Goal: Task Accomplishment & Management: Use online tool/utility

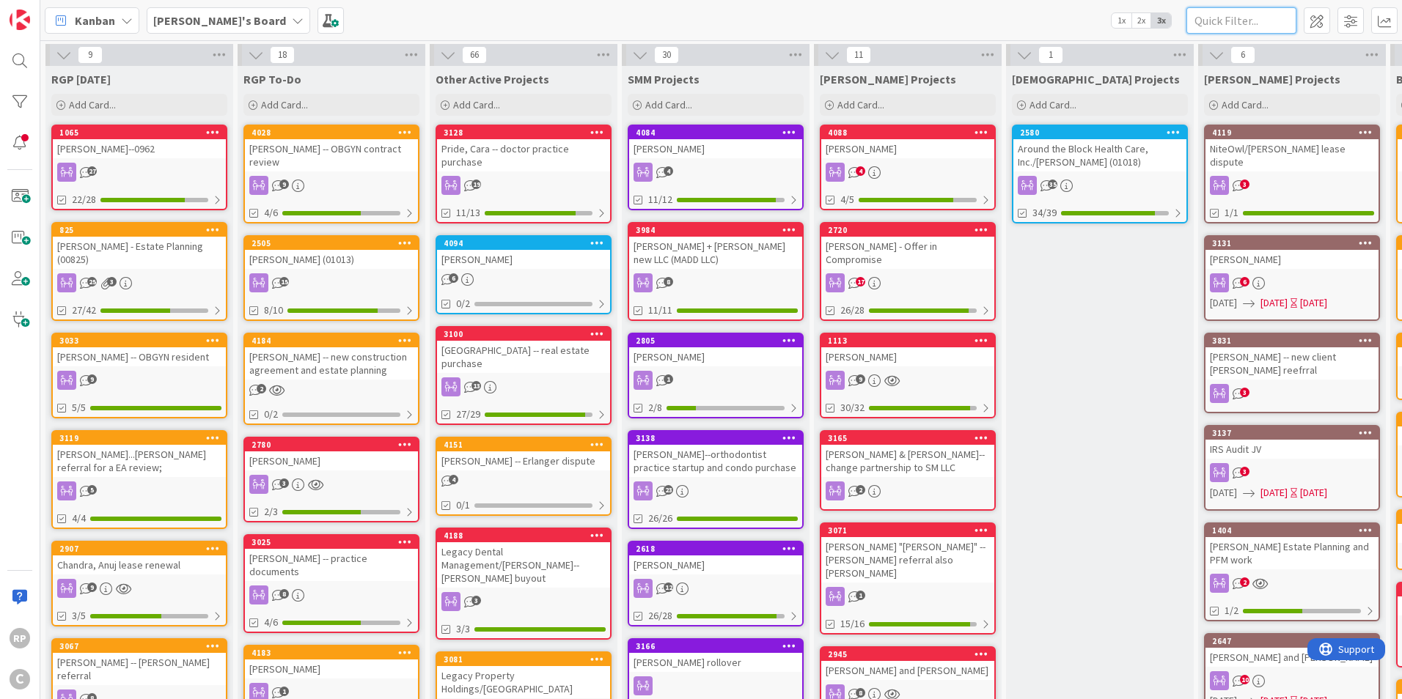
click at [1208, 21] on input "text" at bounding box center [1241, 20] width 110 height 26
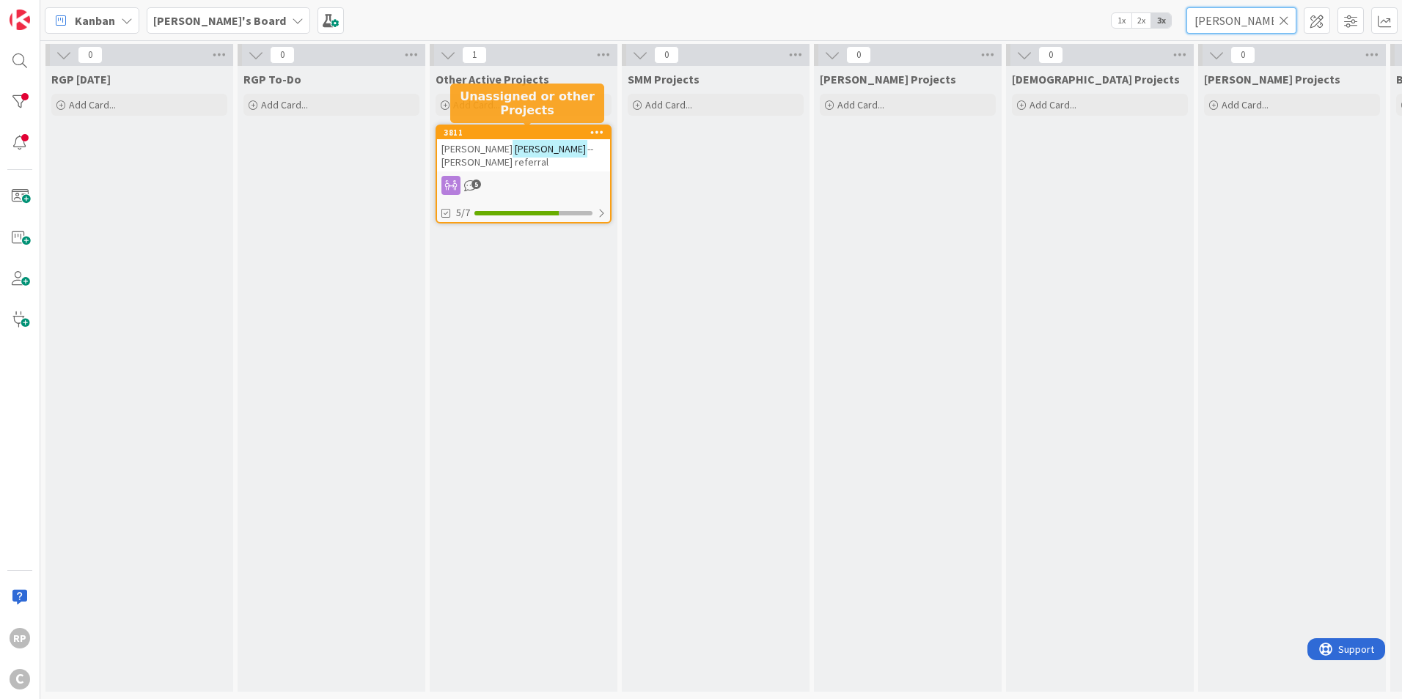
type input "[PERSON_NAME]"
click at [556, 136] on div "3811" at bounding box center [527, 133] width 166 height 10
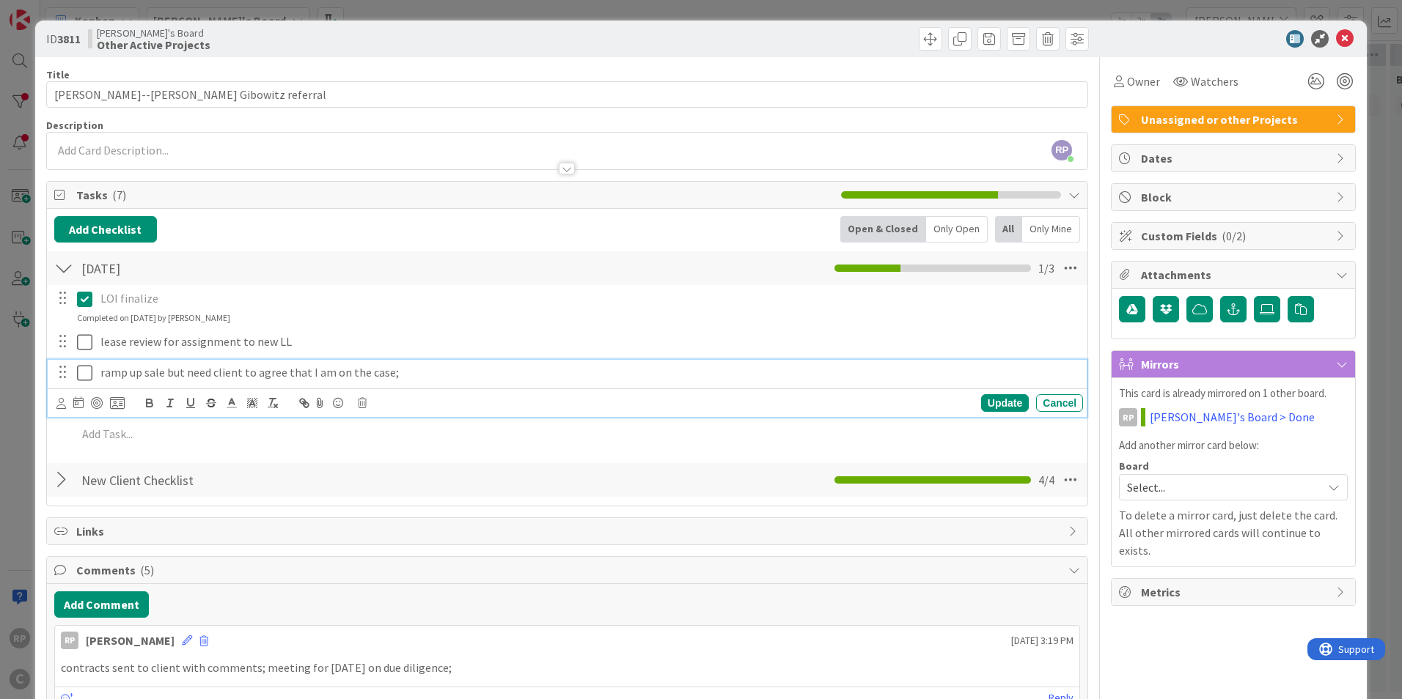
click at [91, 375] on icon at bounding box center [84, 373] width 15 height 18
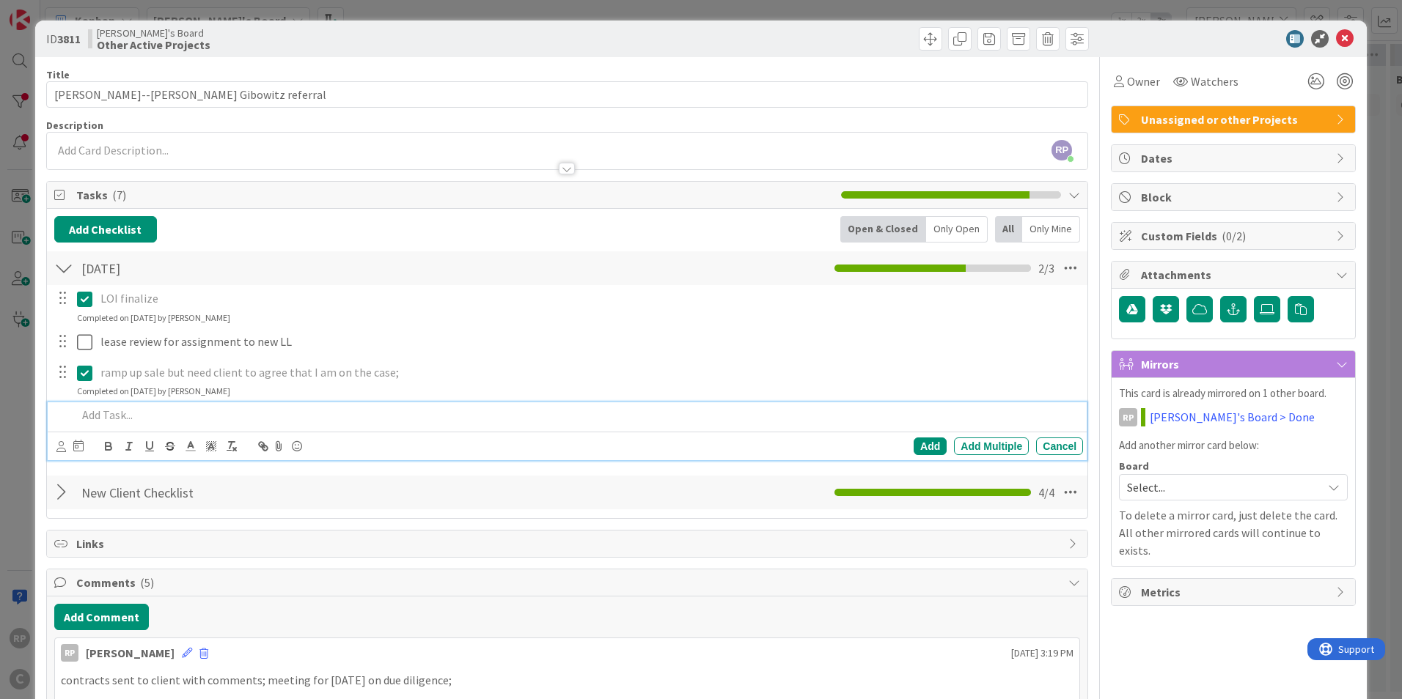
click at [116, 427] on div at bounding box center [577, 415] width 1012 height 26
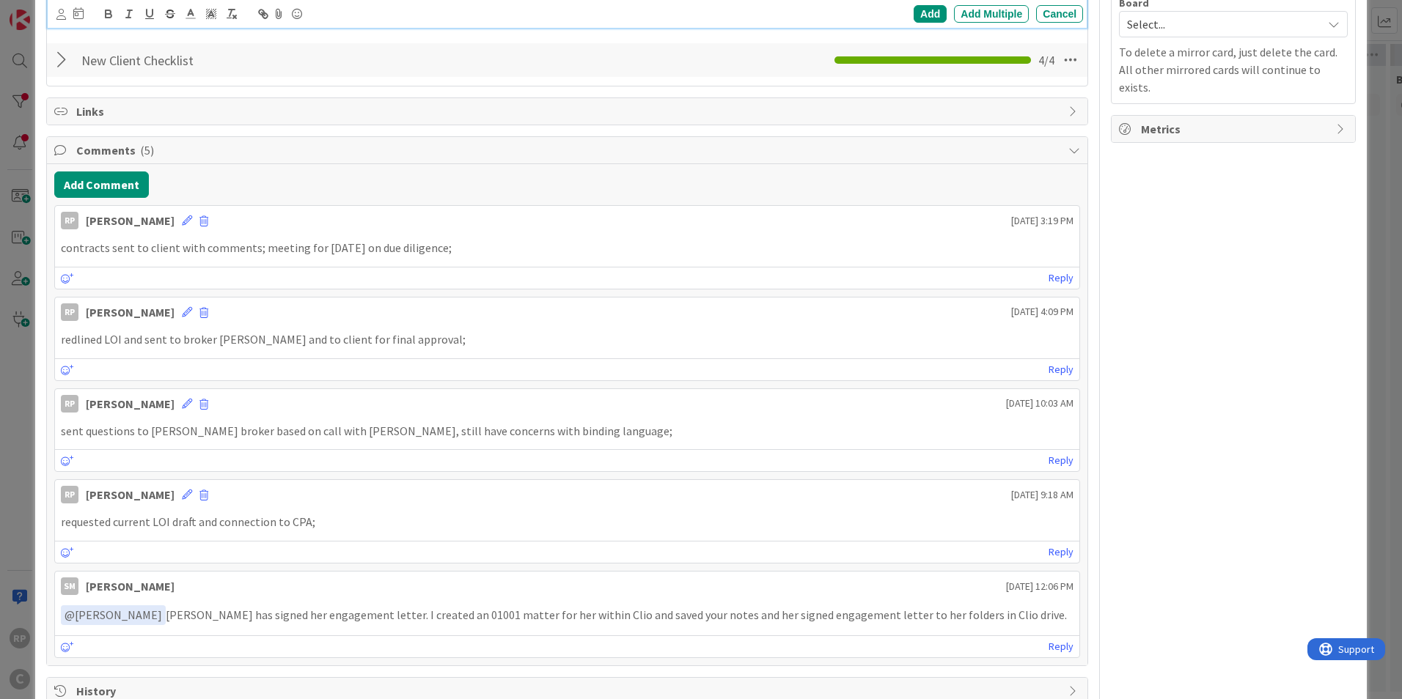
scroll to position [427, 0]
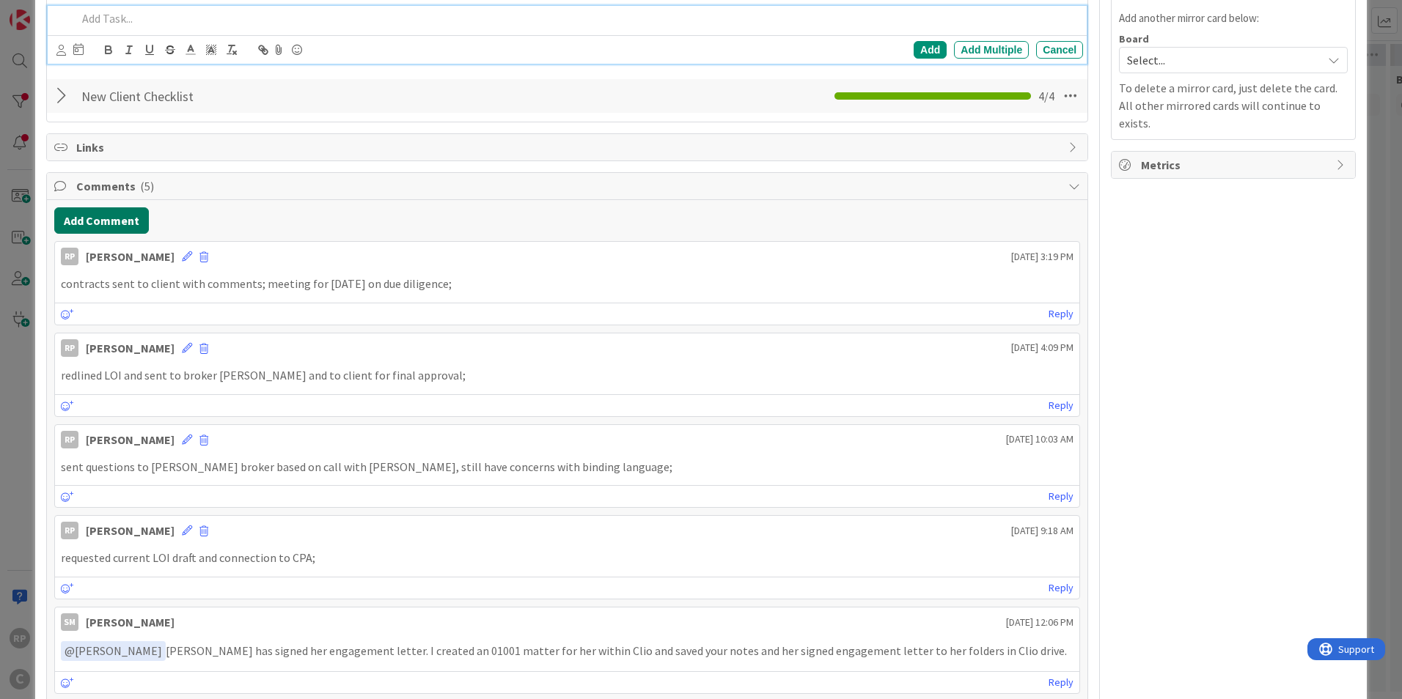
click at [122, 227] on button "Add Comment" at bounding box center [101, 220] width 95 height 26
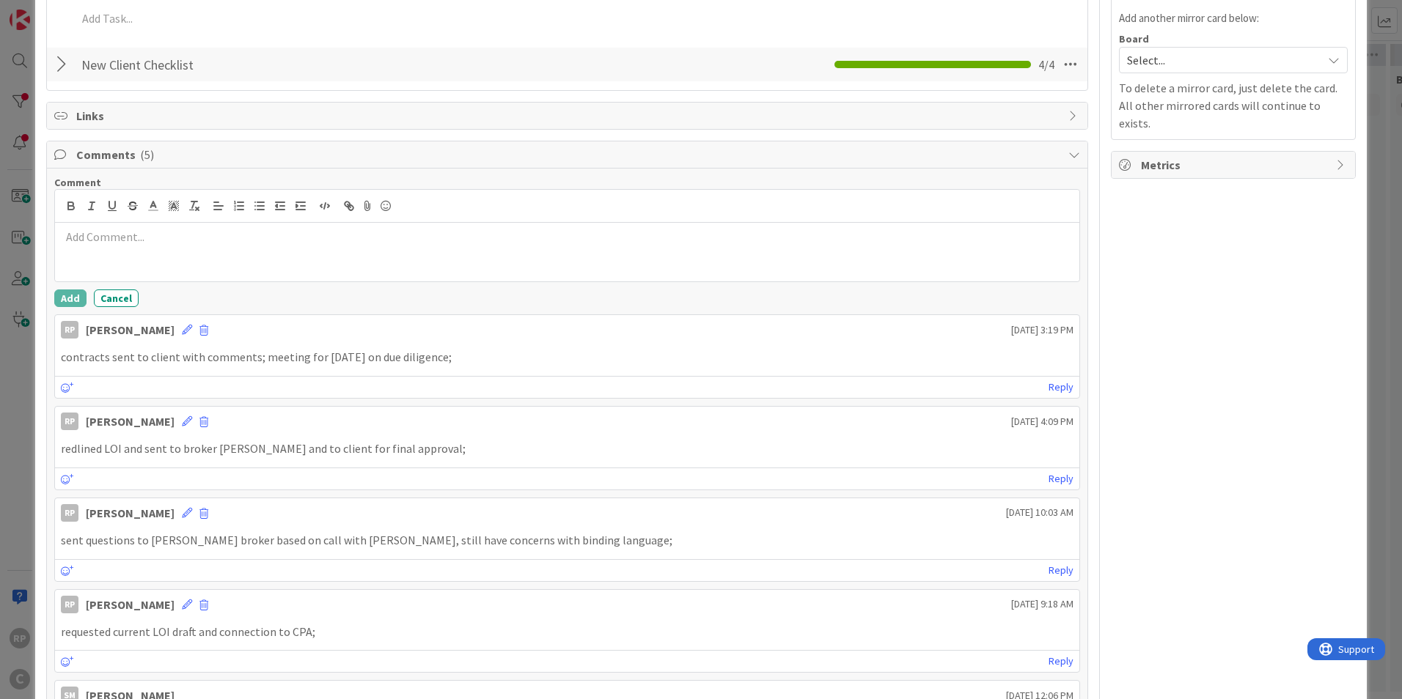
click at [142, 270] on div at bounding box center [567, 252] width 1024 height 59
click at [70, 298] on button "Add" at bounding box center [70, 299] width 32 height 18
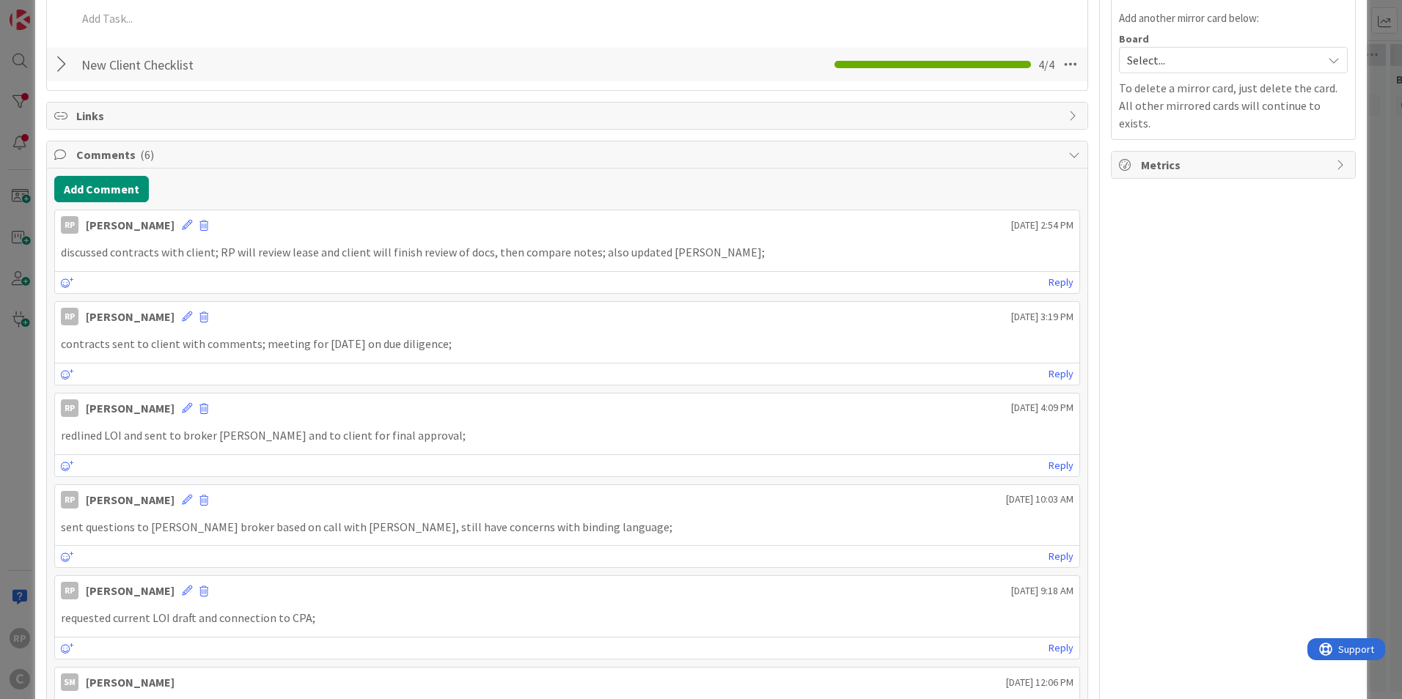
scroll to position [0, 0]
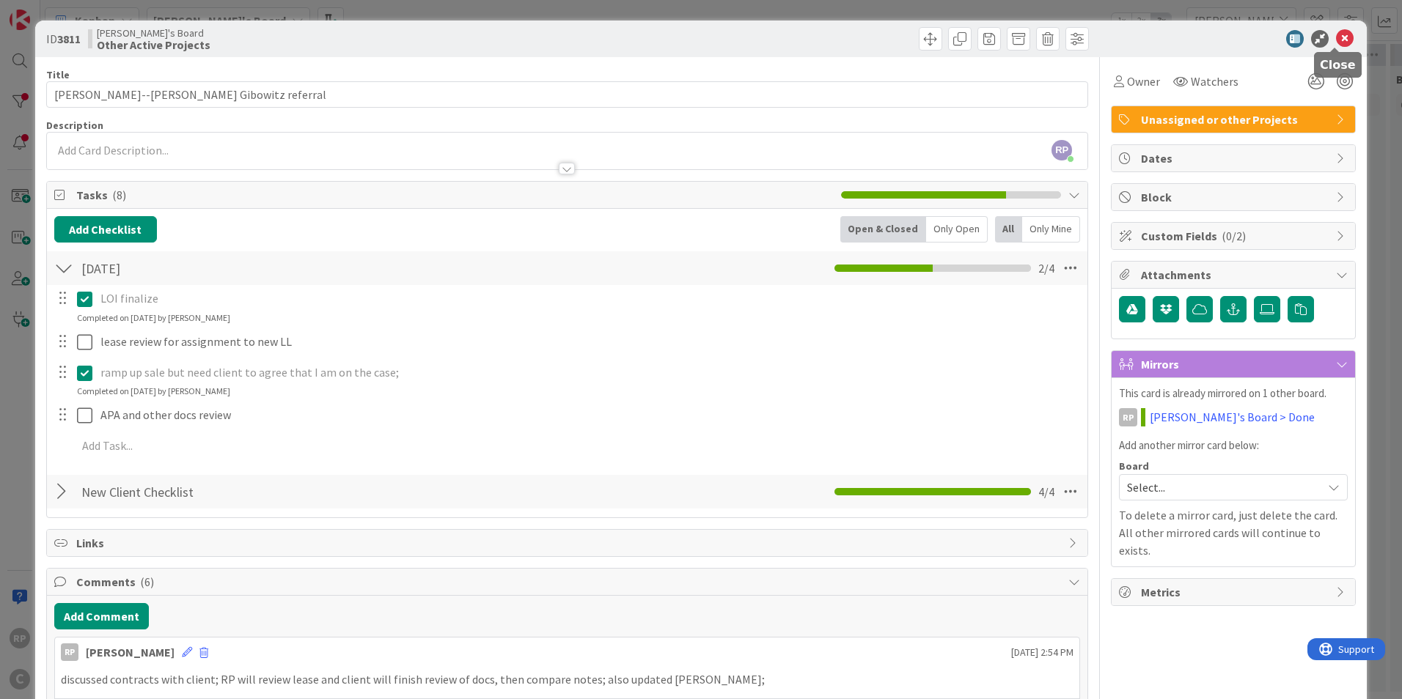
click at [1336, 44] on icon at bounding box center [1345, 39] width 18 height 18
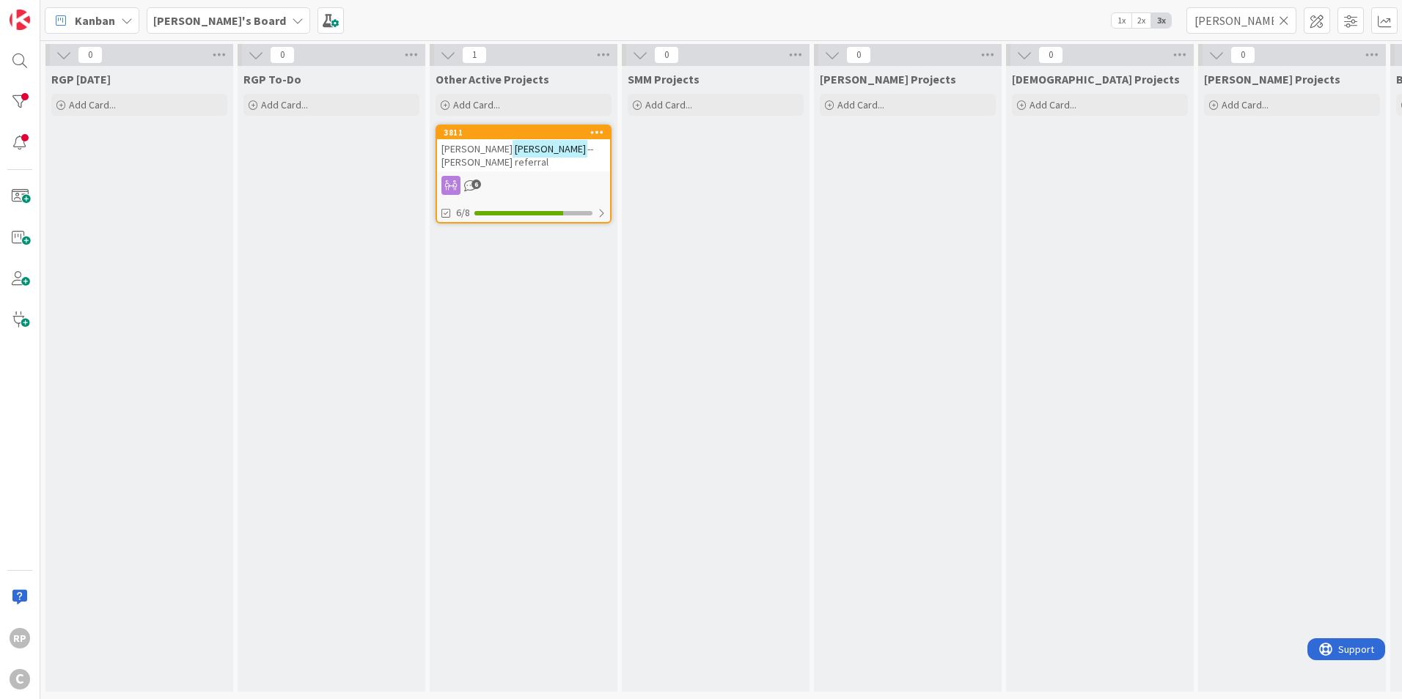
click at [1287, 17] on icon at bounding box center [1284, 20] width 10 height 13
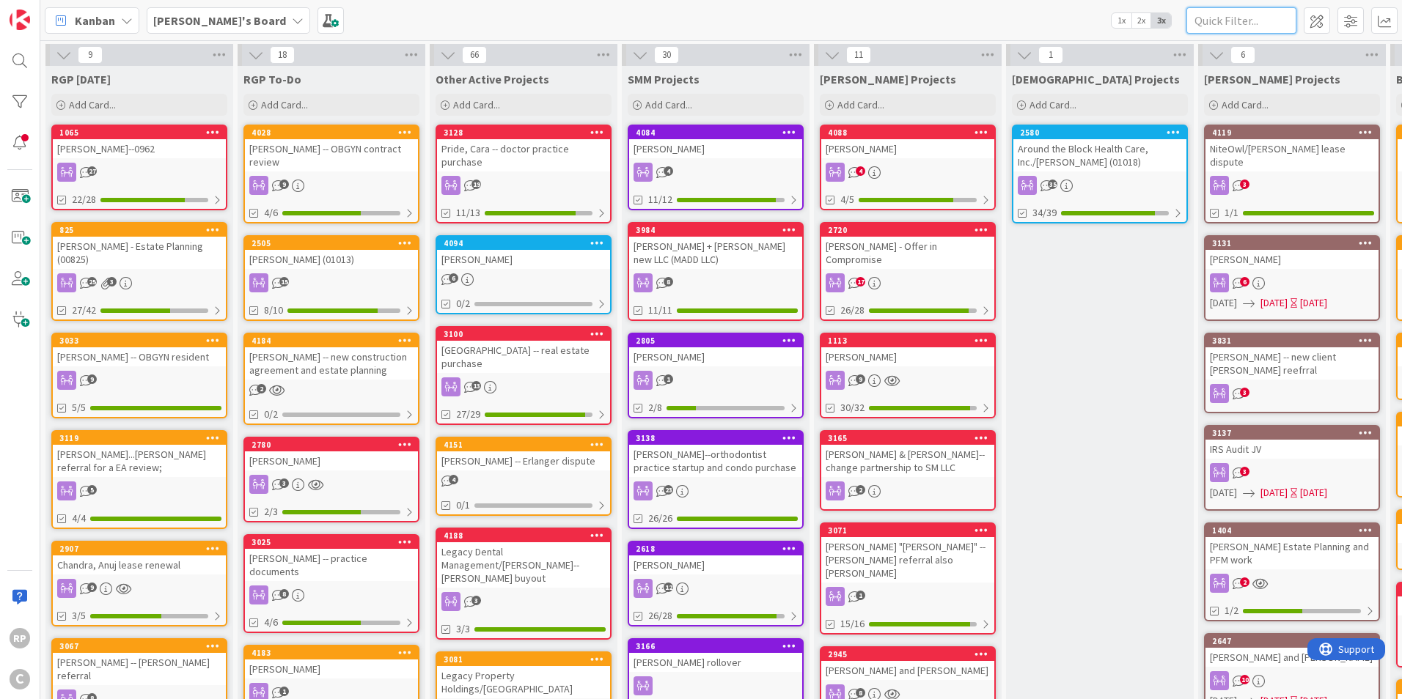
click at [1243, 26] on input "text" at bounding box center [1241, 20] width 110 height 26
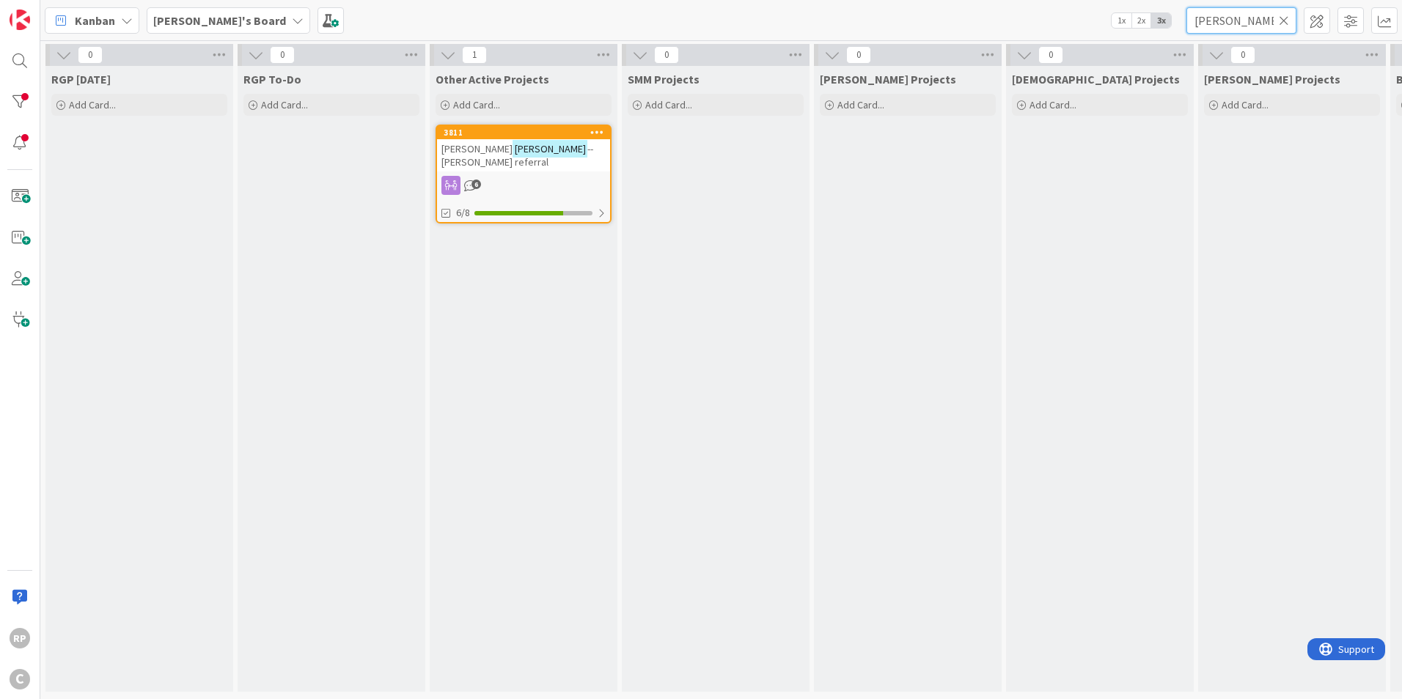
type input "[PERSON_NAME]"
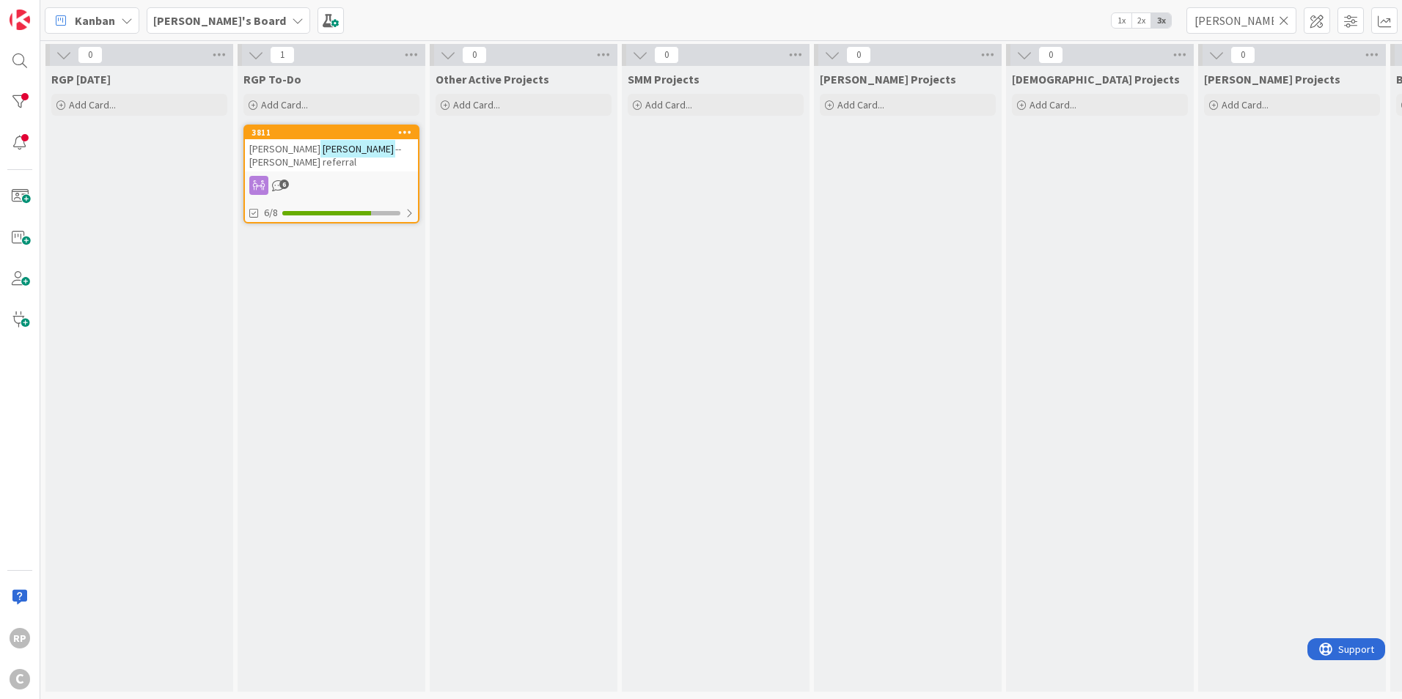
click at [1279, 20] on icon at bounding box center [1284, 20] width 10 height 13
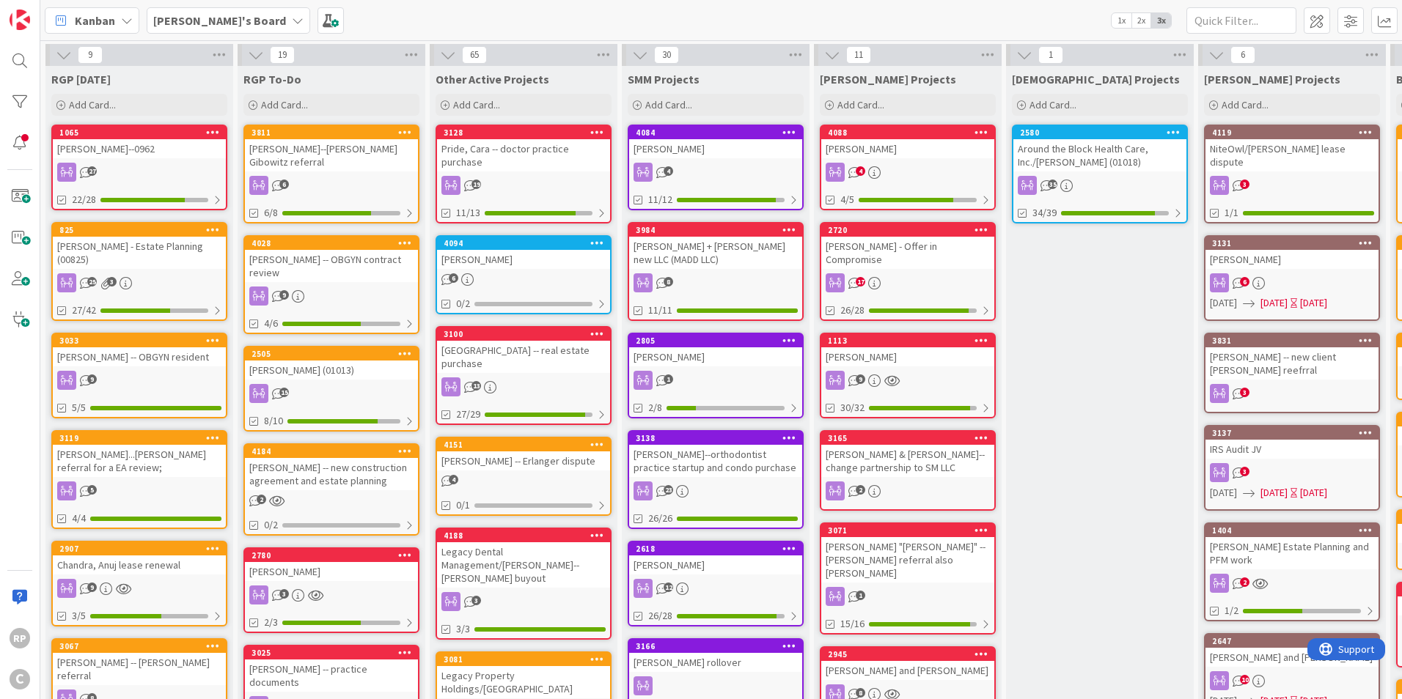
click at [326, 141] on div "[PERSON_NAME]--[PERSON_NAME] Gibowitz referral" at bounding box center [331, 155] width 173 height 32
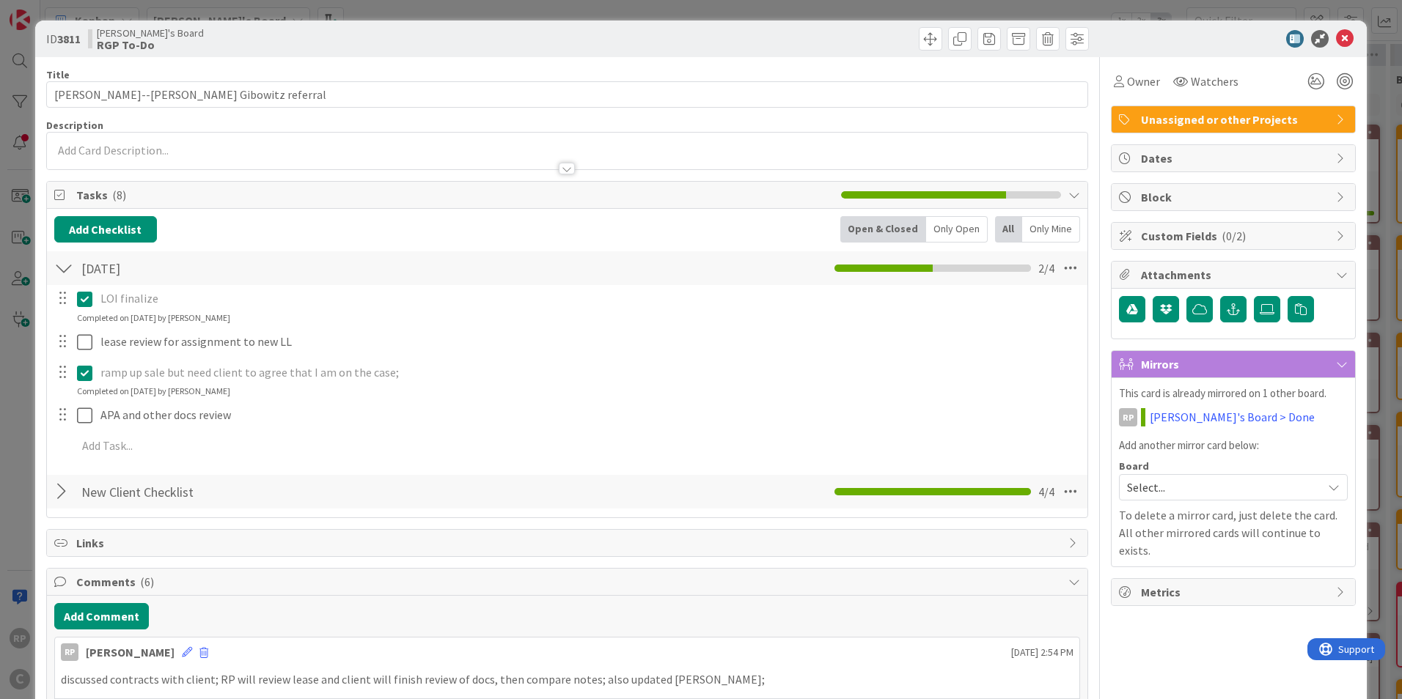
click at [1180, 116] on span "Unassigned or other Projects" at bounding box center [1235, 120] width 188 height 18
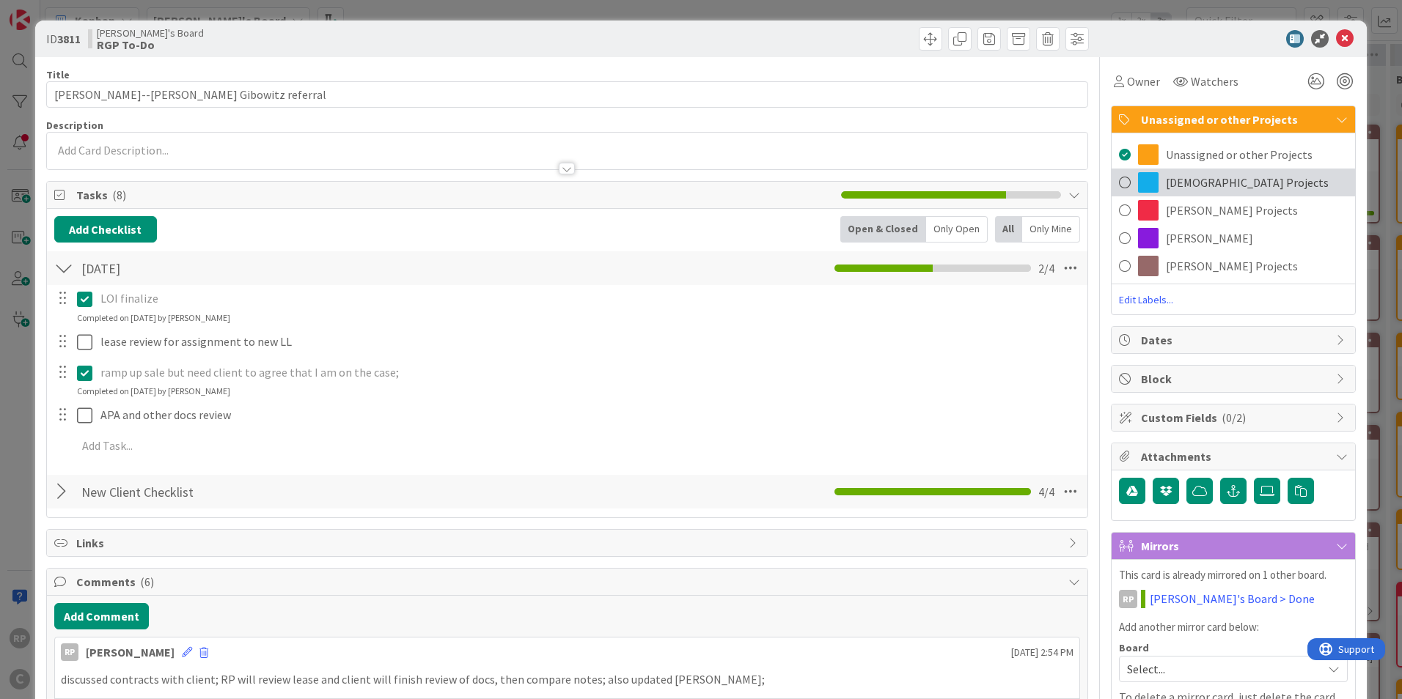
click at [1194, 183] on span "[DEMOGRAPHIC_DATA] Projects" at bounding box center [1247, 183] width 163 height 18
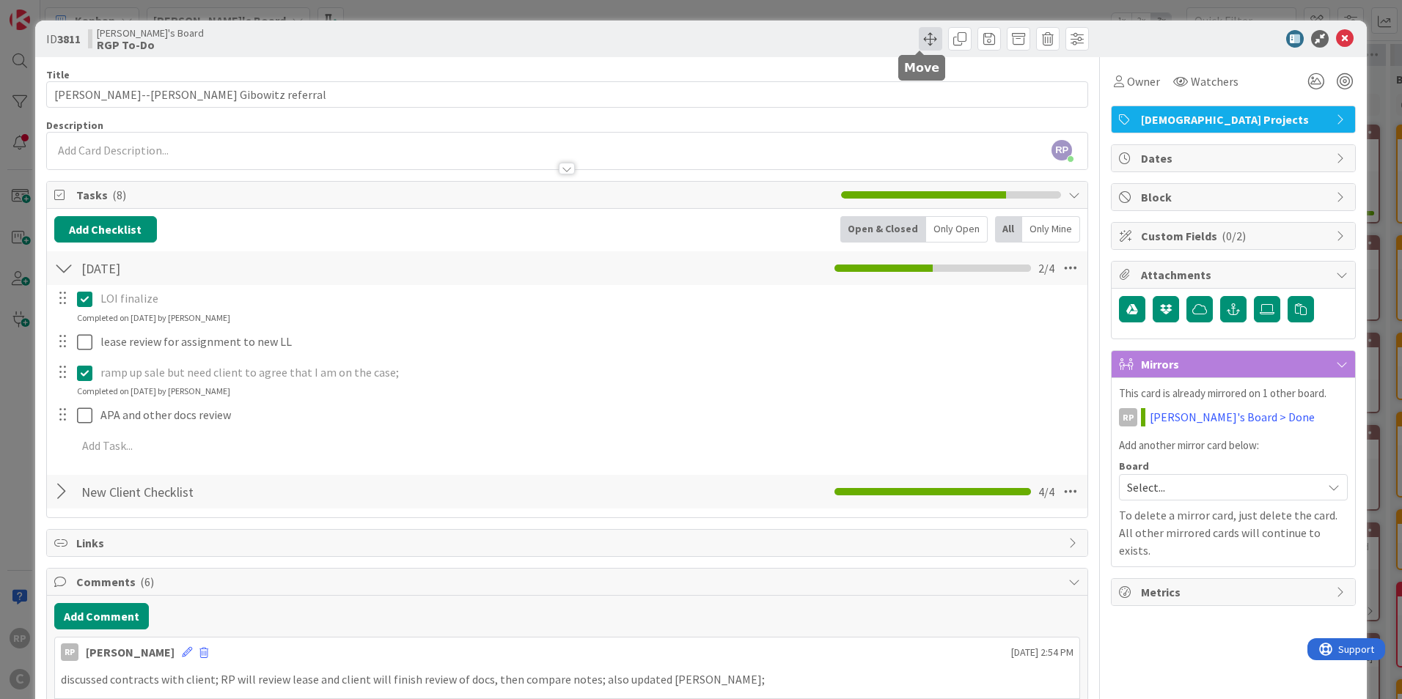
click at [919, 34] on span at bounding box center [930, 38] width 23 height 23
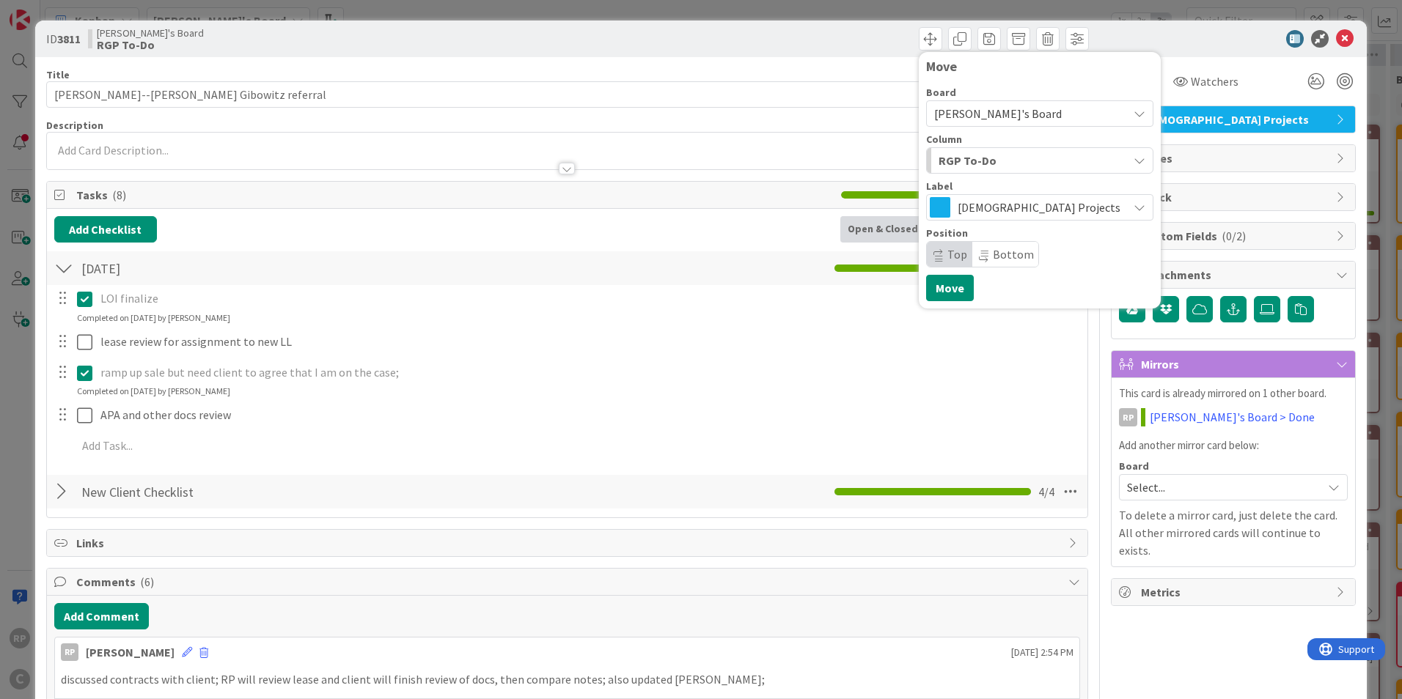
click at [1164, 29] on div "ID 3811 [PERSON_NAME]'s Board RGP To-Do Move Board [PERSON_NAME]'s Board Column…" at bounding box center [700, 39] width 1331 height 37
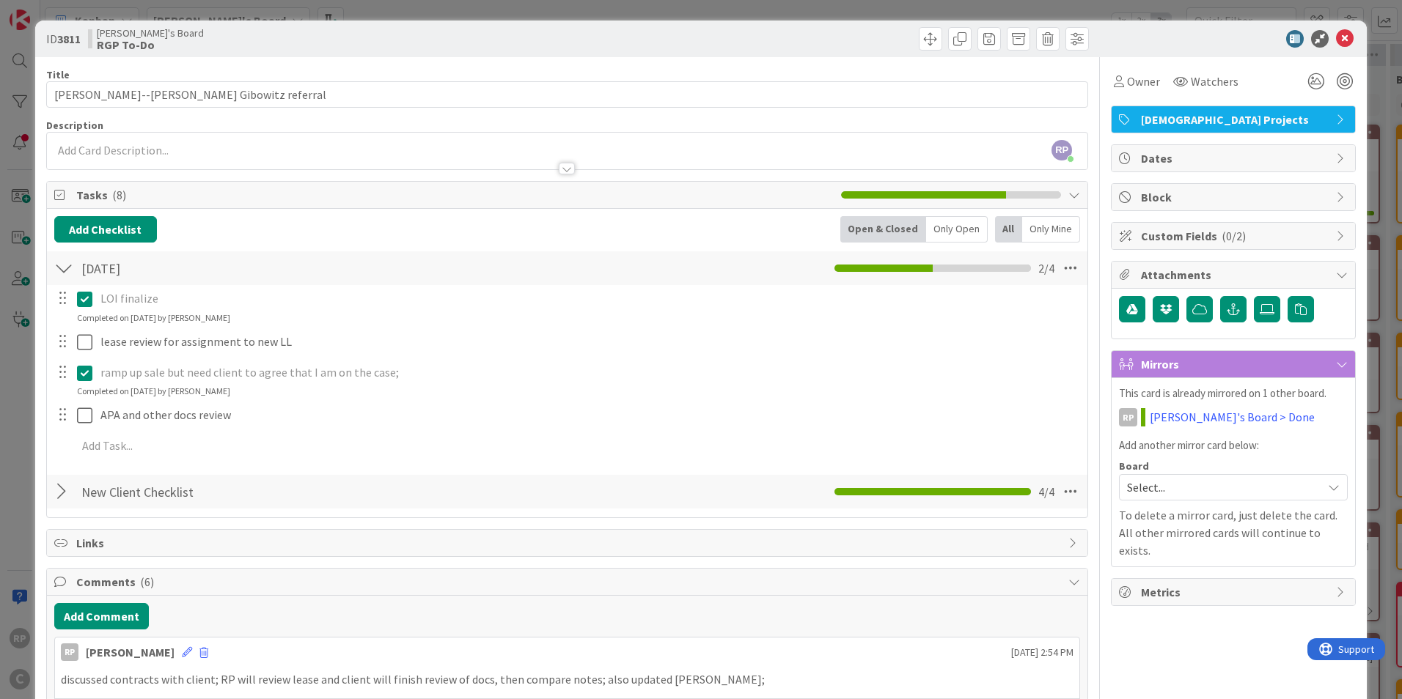
click at [1213, 118] on span "[DEMOGRAPHIC_DATA] Projects" at bounding box center [1235, 120] width 188 height 18
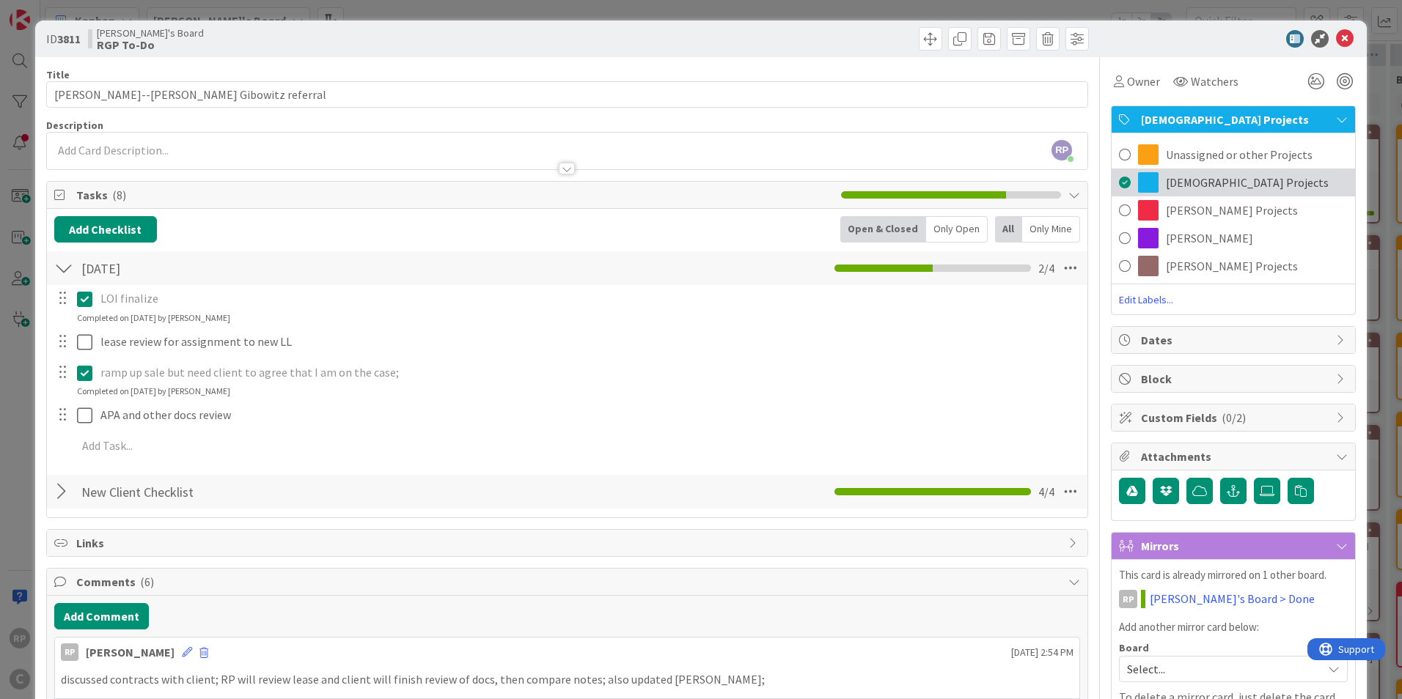
click at [1186, 169] on div "[DEMOGRAPHIC_DATA] Projects" at bounding box center [1232, 183] width 243 height 28
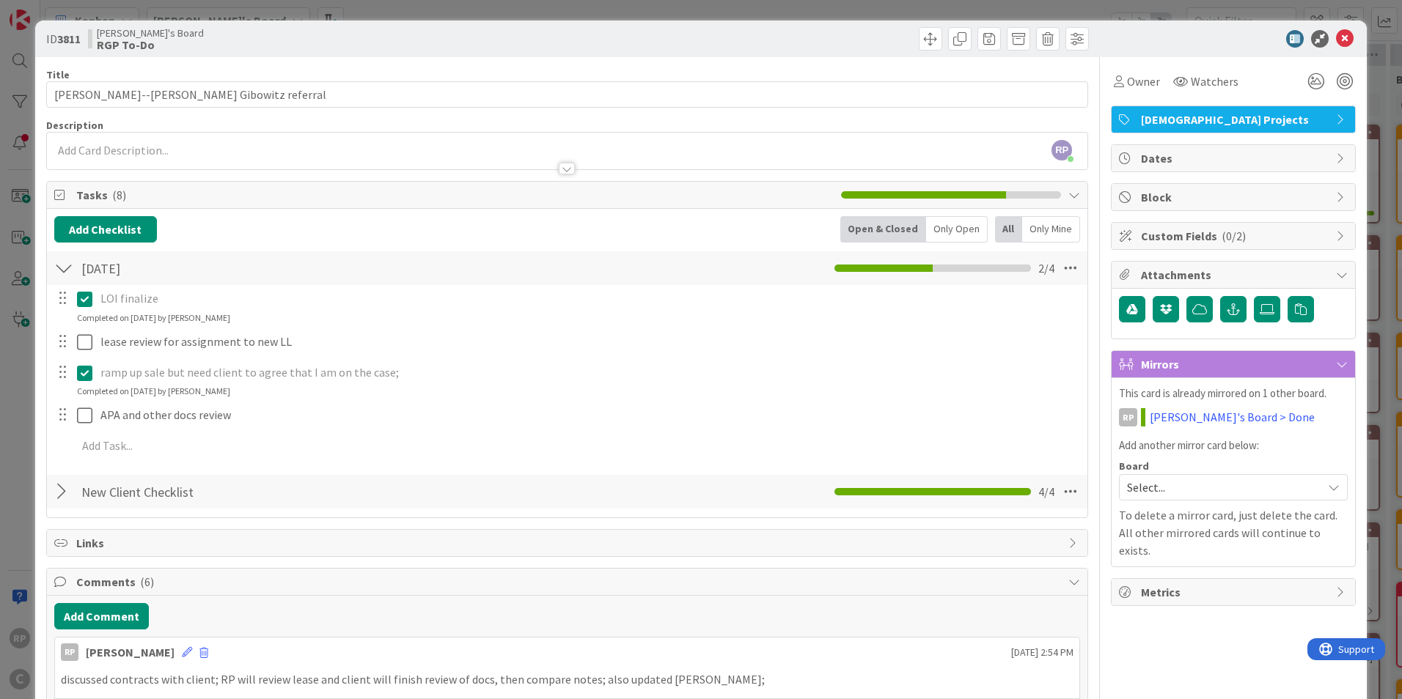
click at [1180, 125] on span "[DEMOGRAPHIC_DATA] Projects" at bounding box center [1235, 120] width 188 height 18
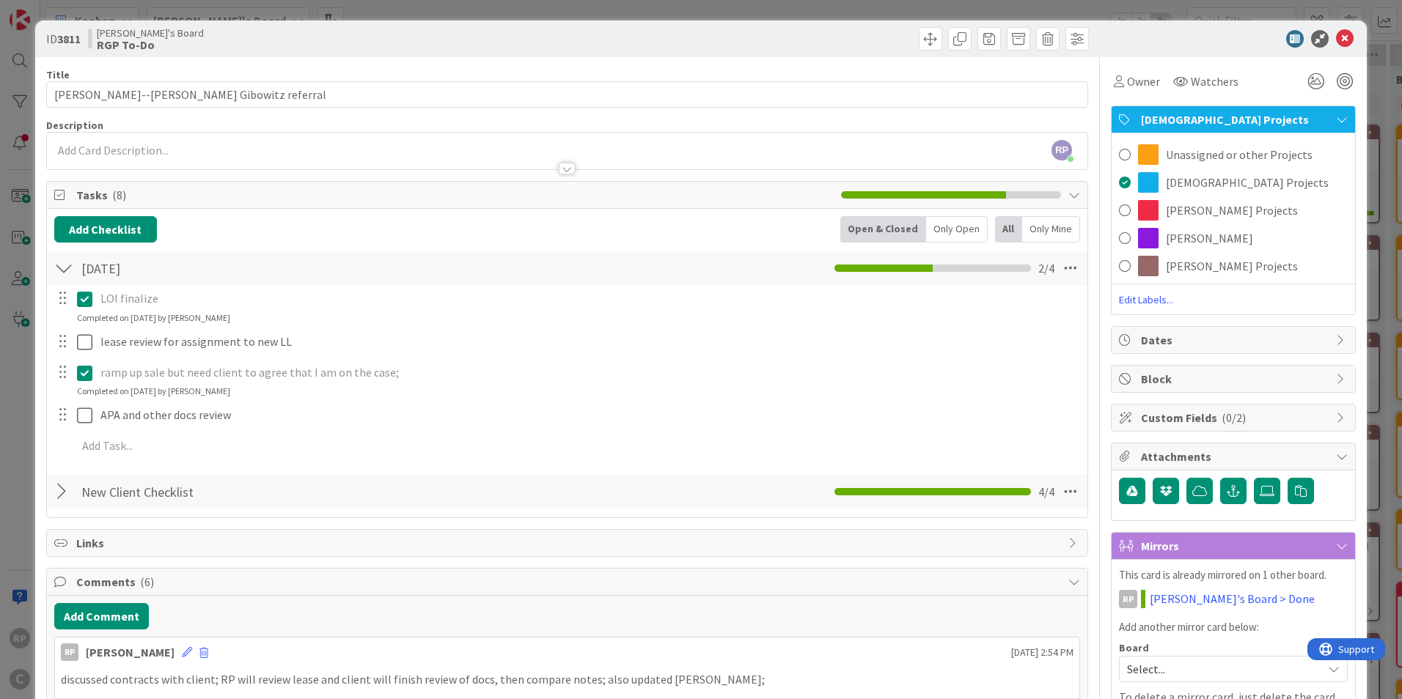
click at [1179, 147] on span "Unassigned or other Projects" at bounding box center [1239, 155] width 147 height 18
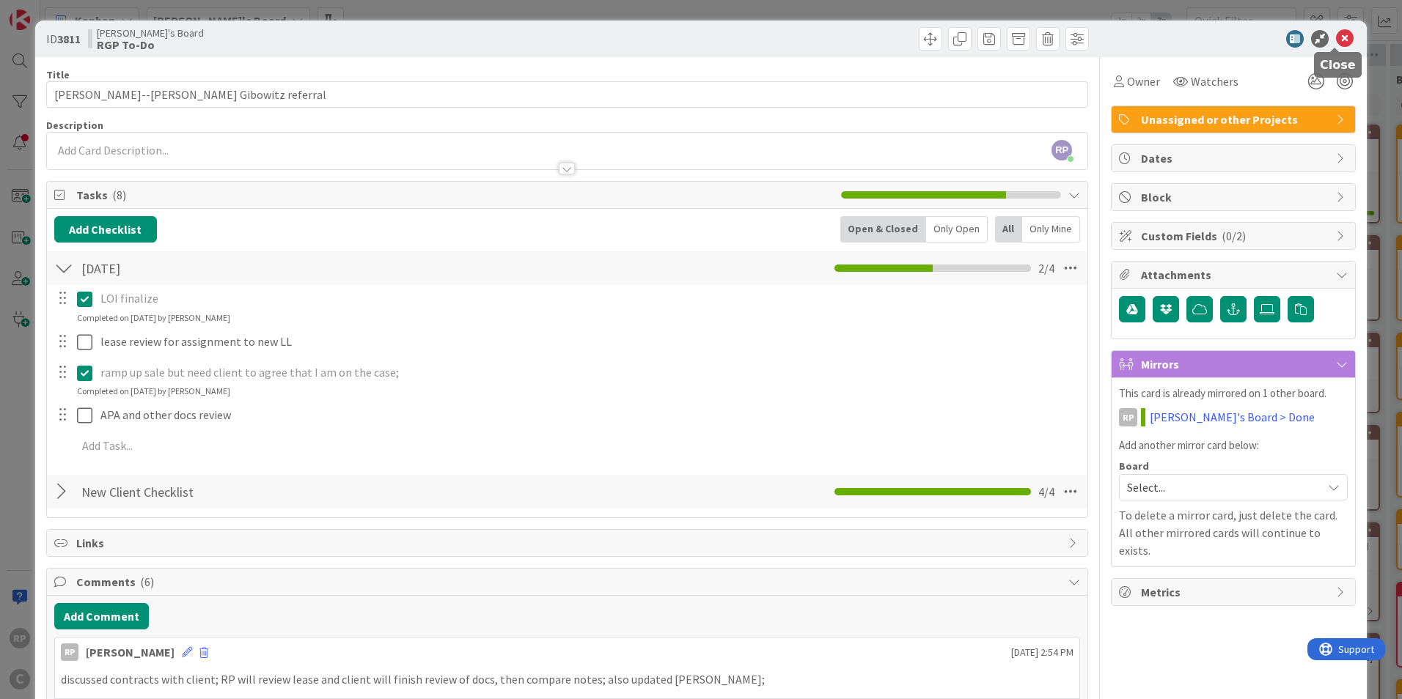
click at [1336, 40] on icon at bounding box center [1345, 39] width 18 height 18
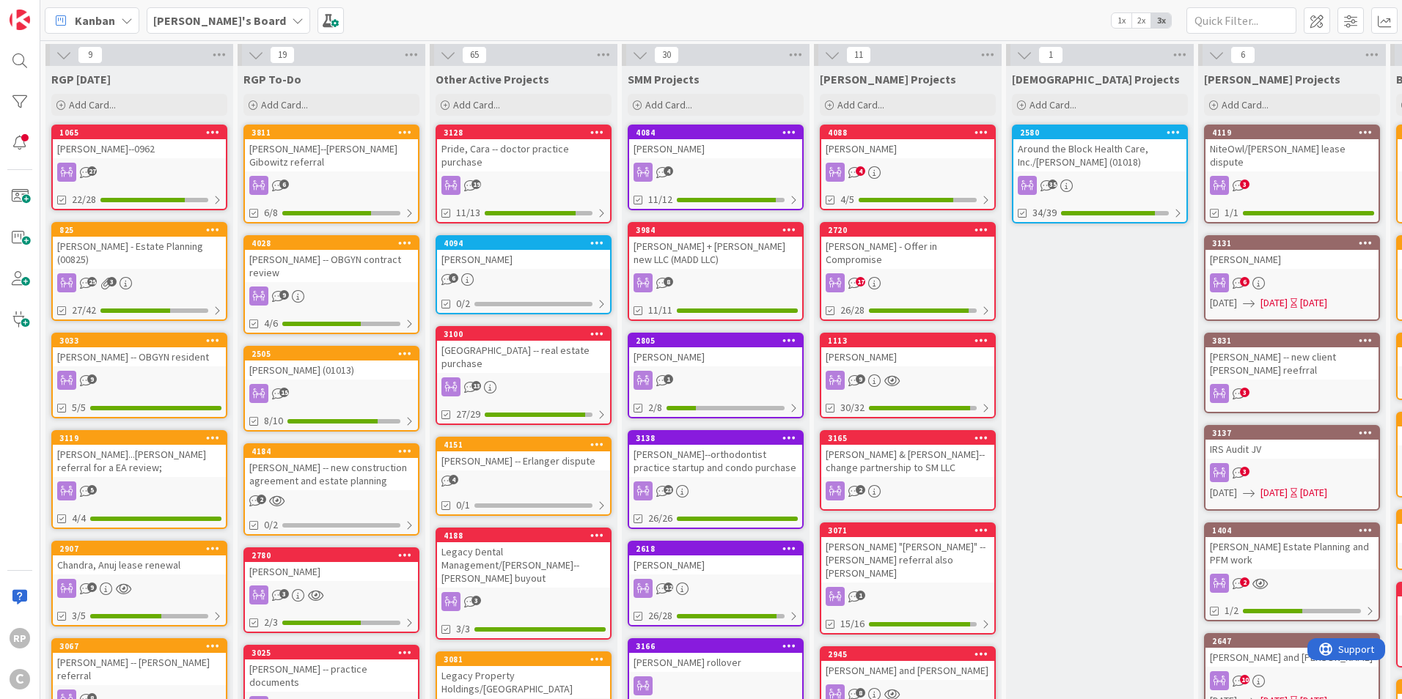
click at [1091, 170] on div "Around the Block Health Care, Inc./[PERSON_NAME] (01018)" at bounding box center [1099, 155] width 173 height 32
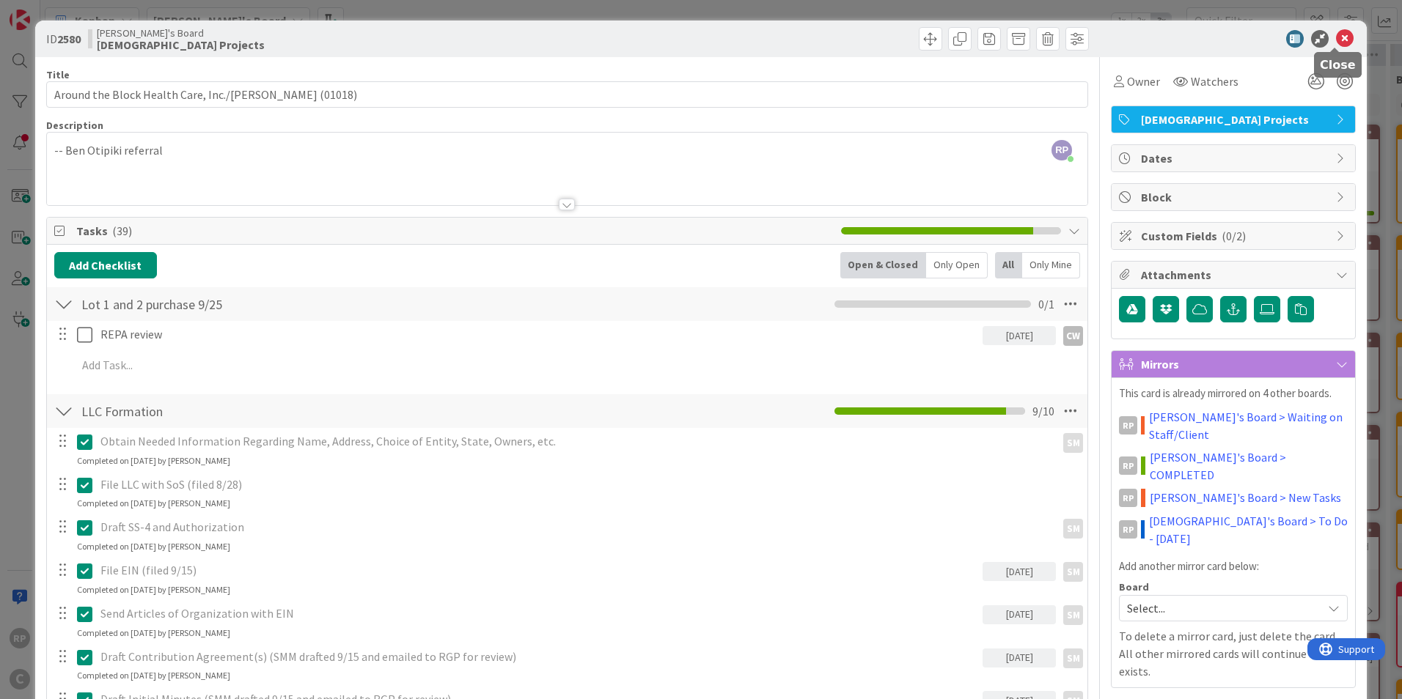
click at [1341, 34] on icon at bounding box center [1345, 39] width 18 height 18
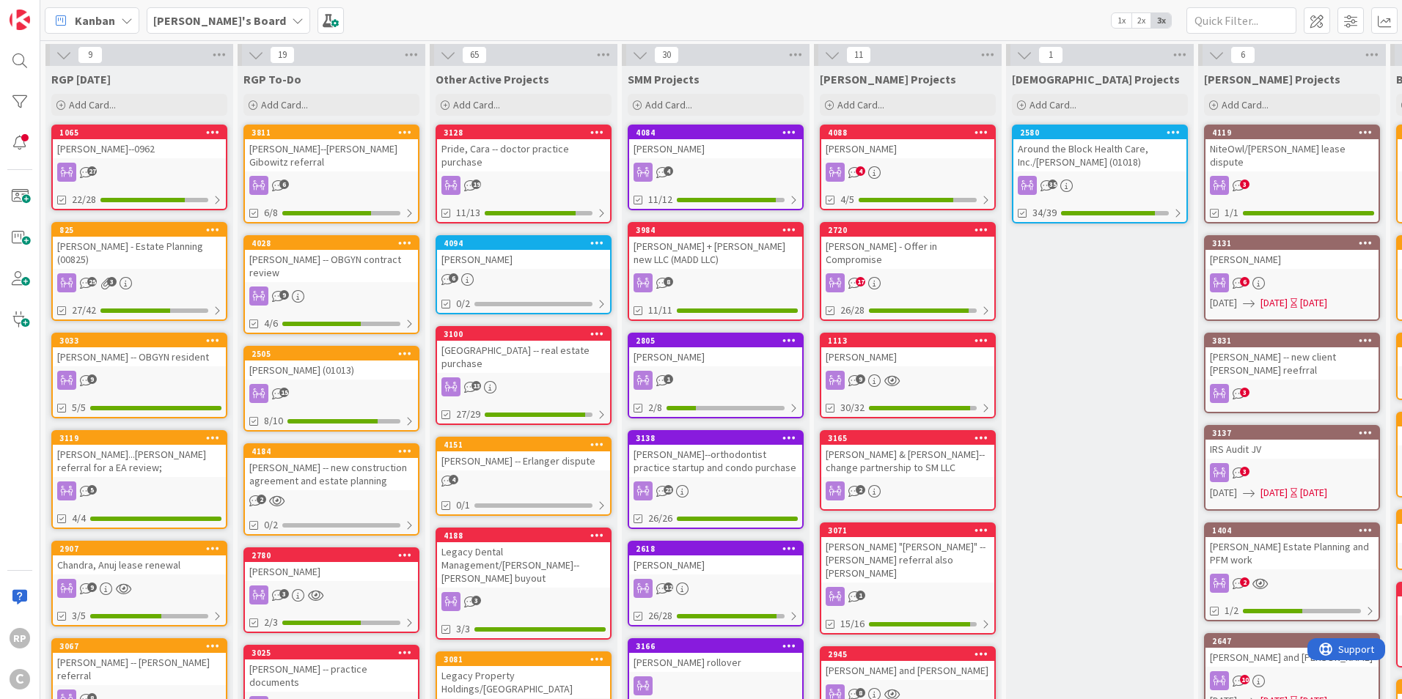
click at [1216, 34] on div "[PERSON_NAME]'s Board 1x 2x 3x" at bounding box center [720, 20] width 1361 height 40
click at [1213, 25] on input "text" at bounding box center [1241, 20] width 110 height 26
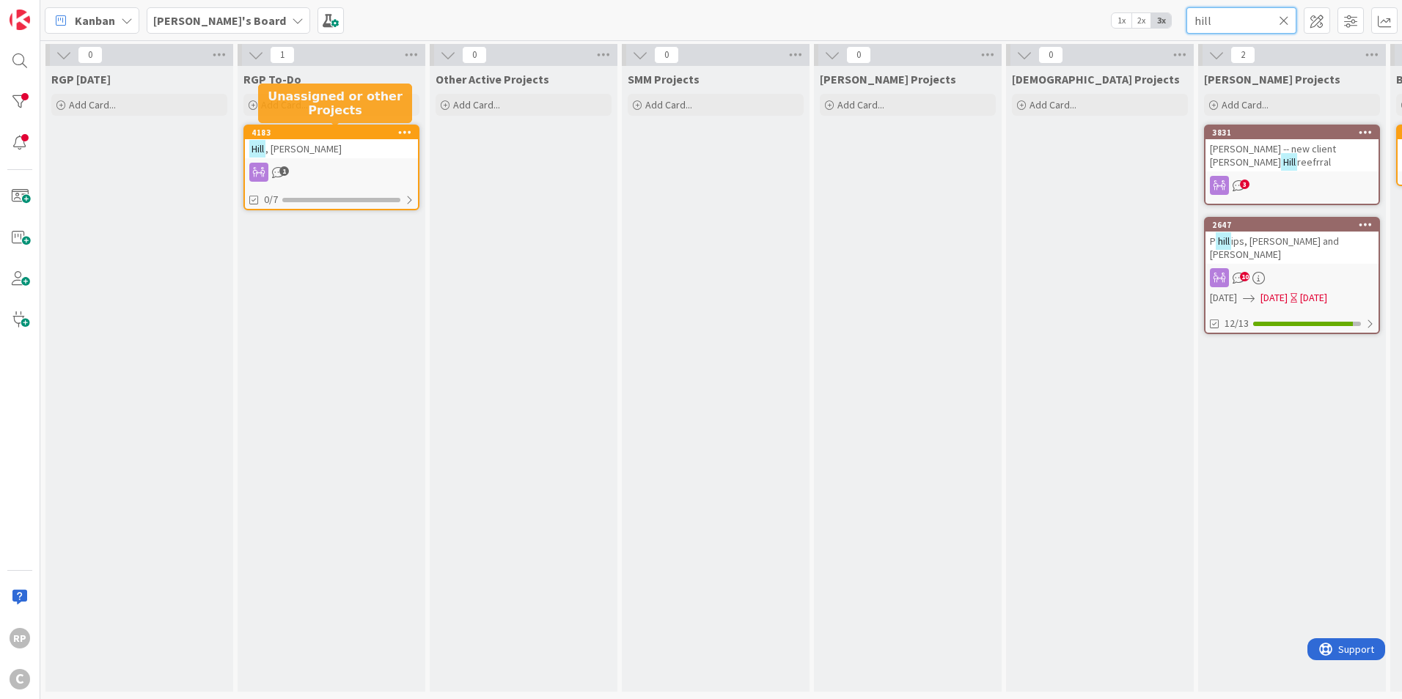
type input "hill"
click at [320, 135] on div "4183" at bounding box center [334, 133] width 166 height 10
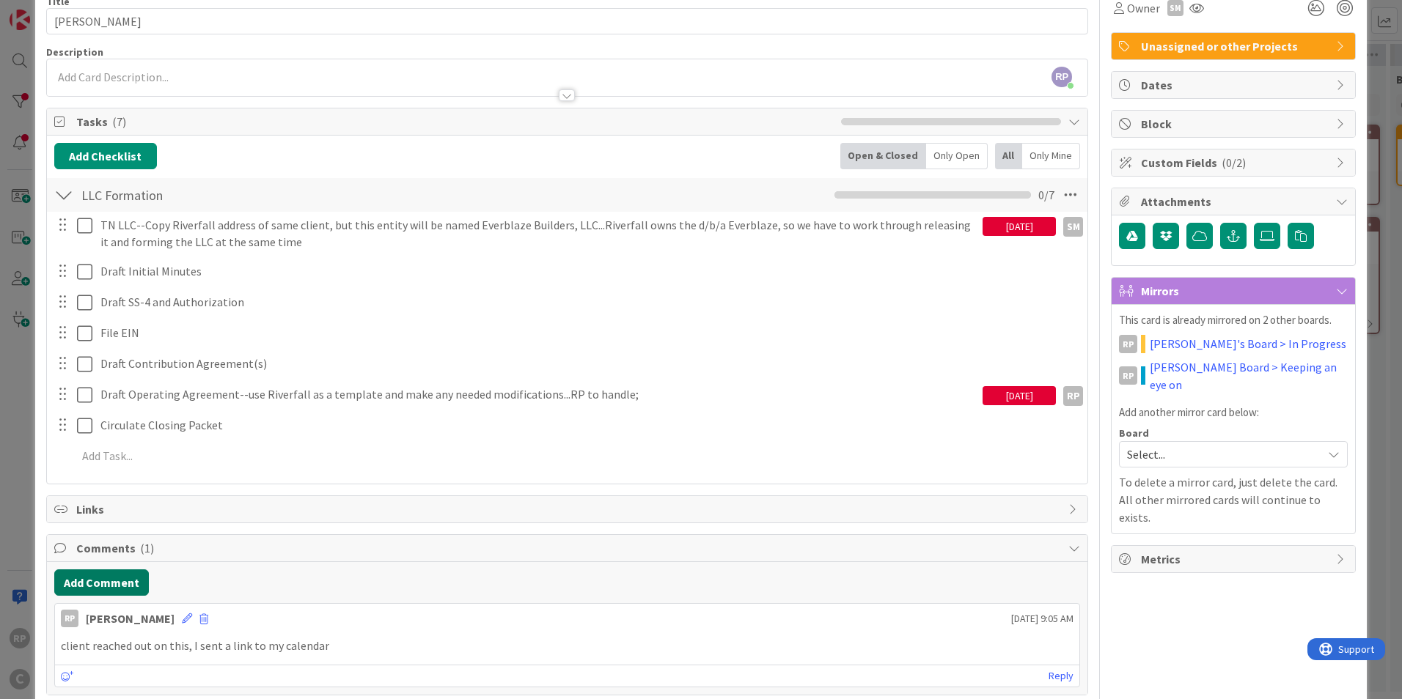
scroll to position [140, 0]
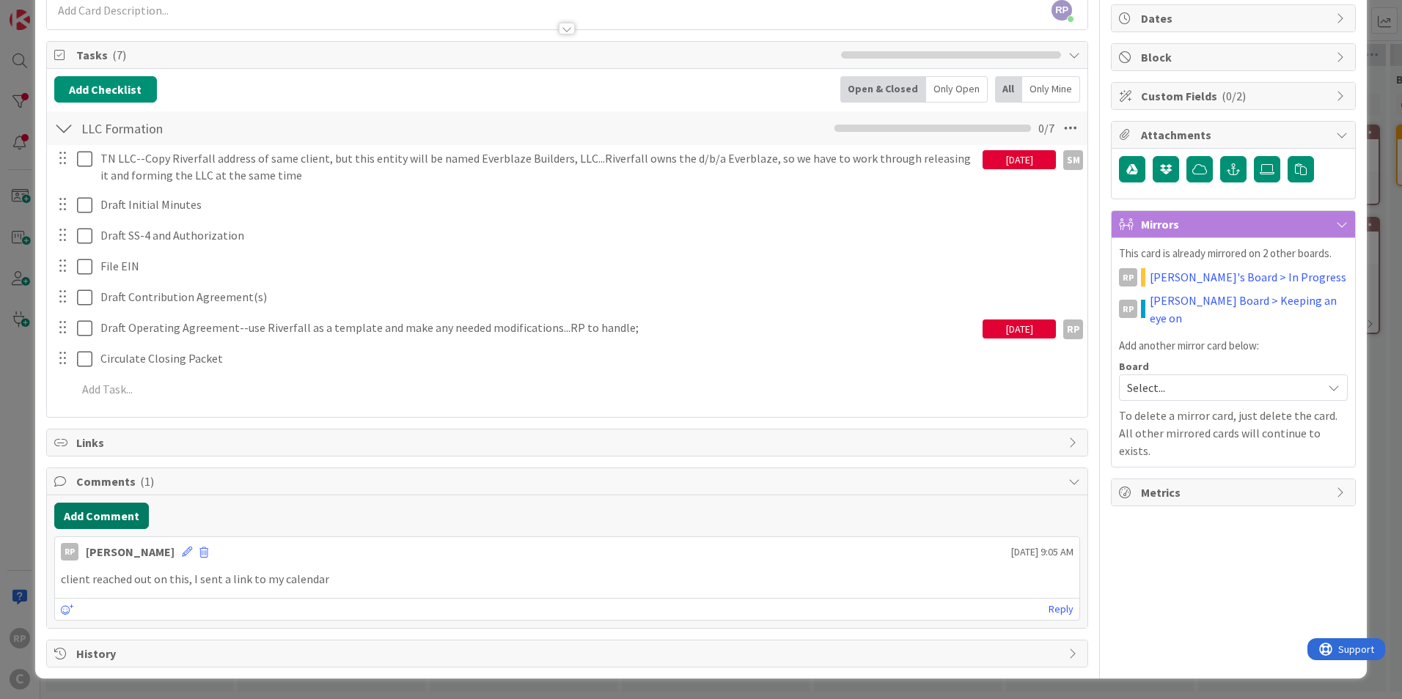
click at [97, 508] on button "Add Comment" at bounding box center [101, 516] width 95 height 26
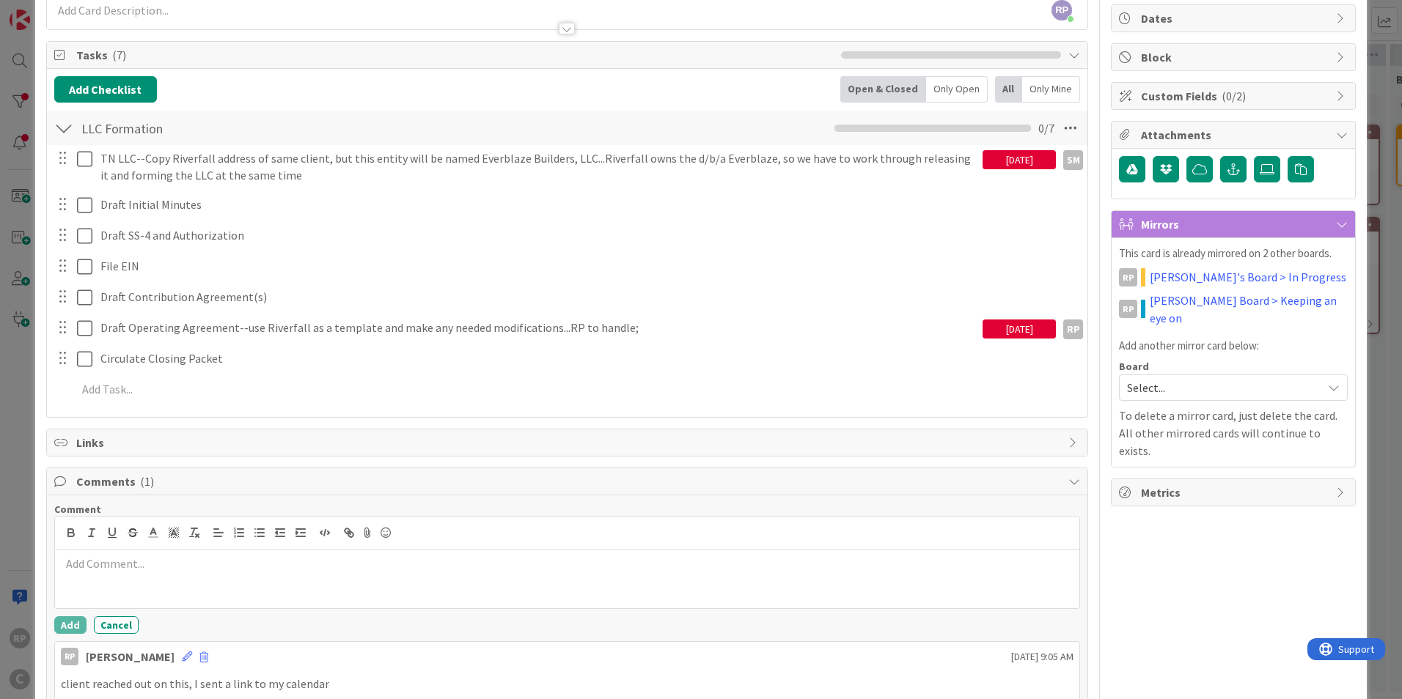
click at [109, 556] on p at bounding box center [567, 564] width 1012 height 17
click at [48, 617] on div "Comment client said: can we do 75% owned by [PERSON_NAME], and 25% owned by Riv…" at bounding box center [567, 615] width 1040 height 238
click at [65, 621] on button "Add" at bounding box center [70, 626] width 32 height 18
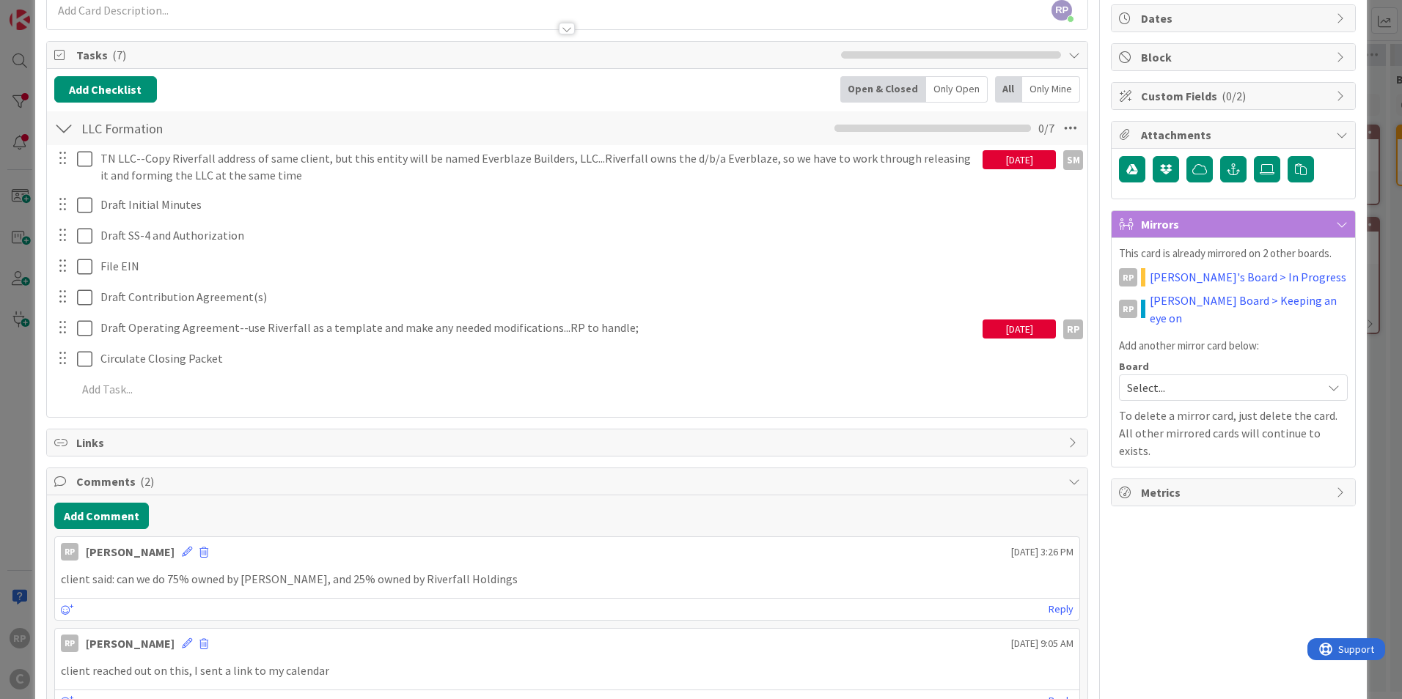
scroll to position [0, 0]
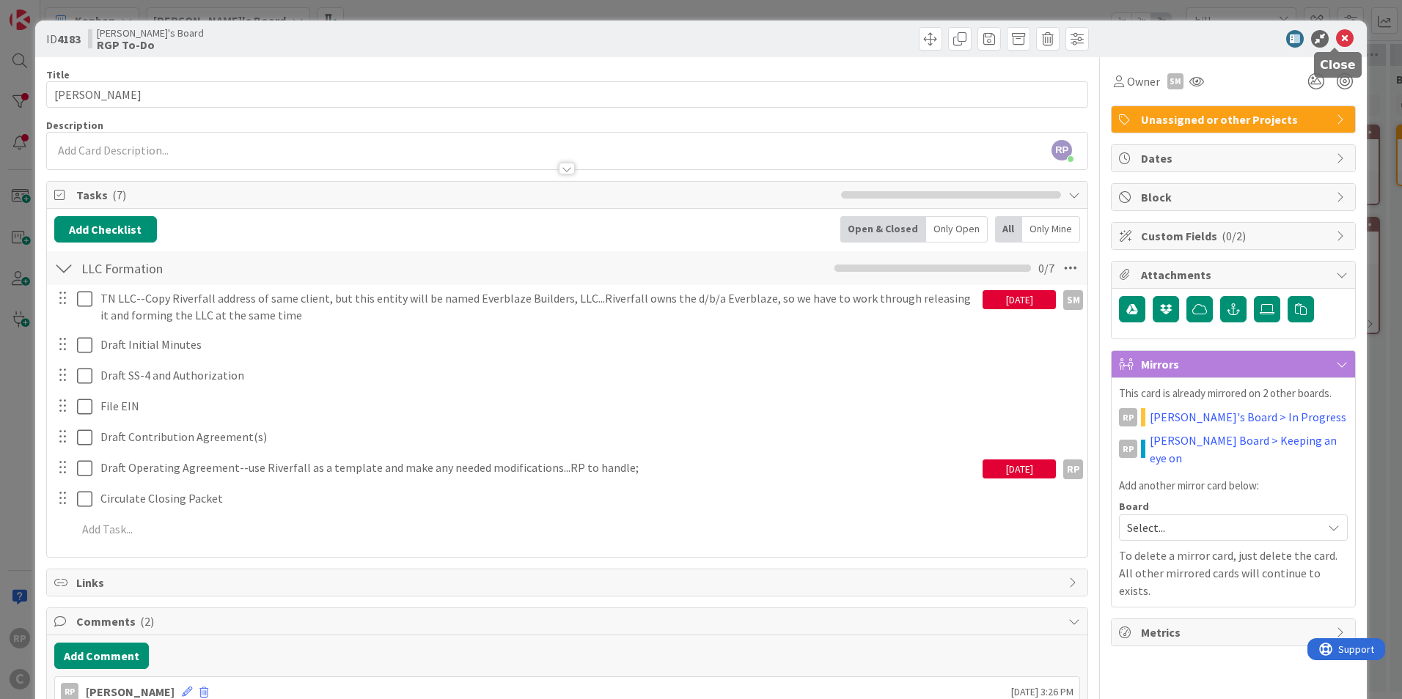
click at [1336, 39] on icon at bounding box center [1345, 39] width 18 height 18
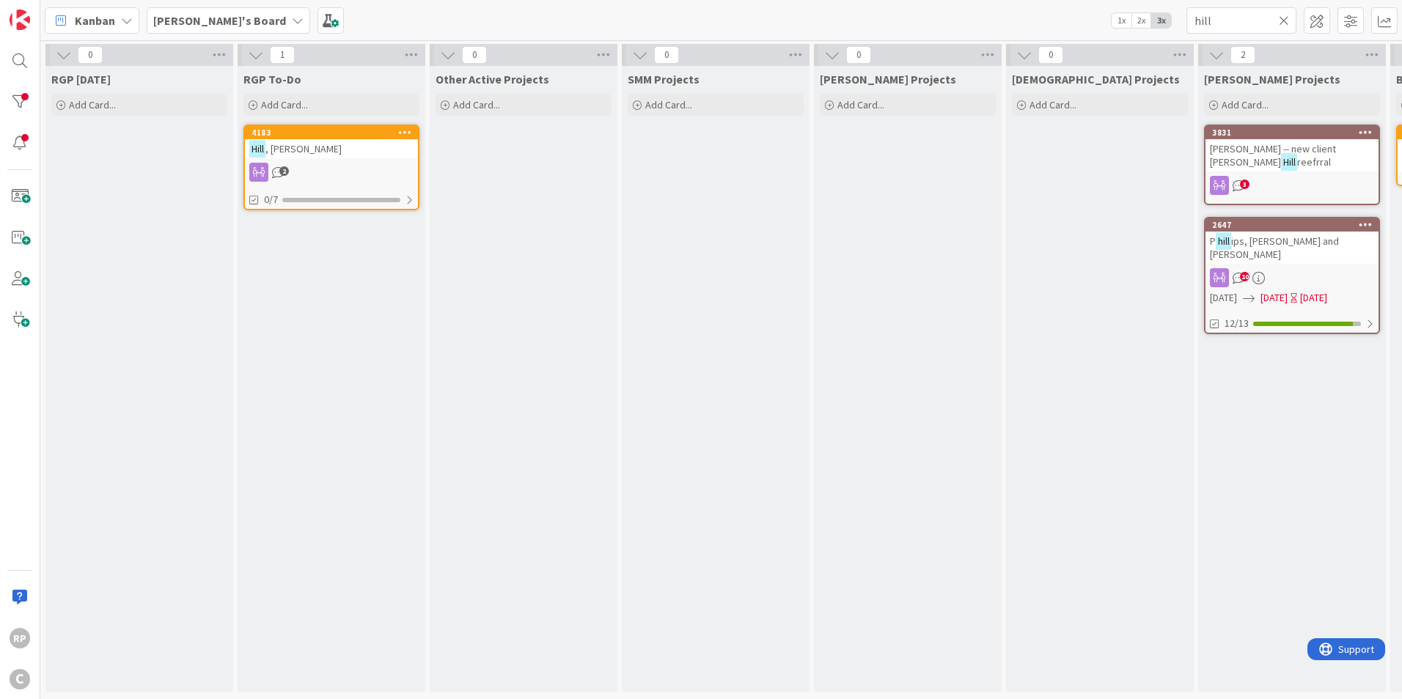
click at [1279, 21] on icon at bounding box center [1284, 20] width 10 height 13
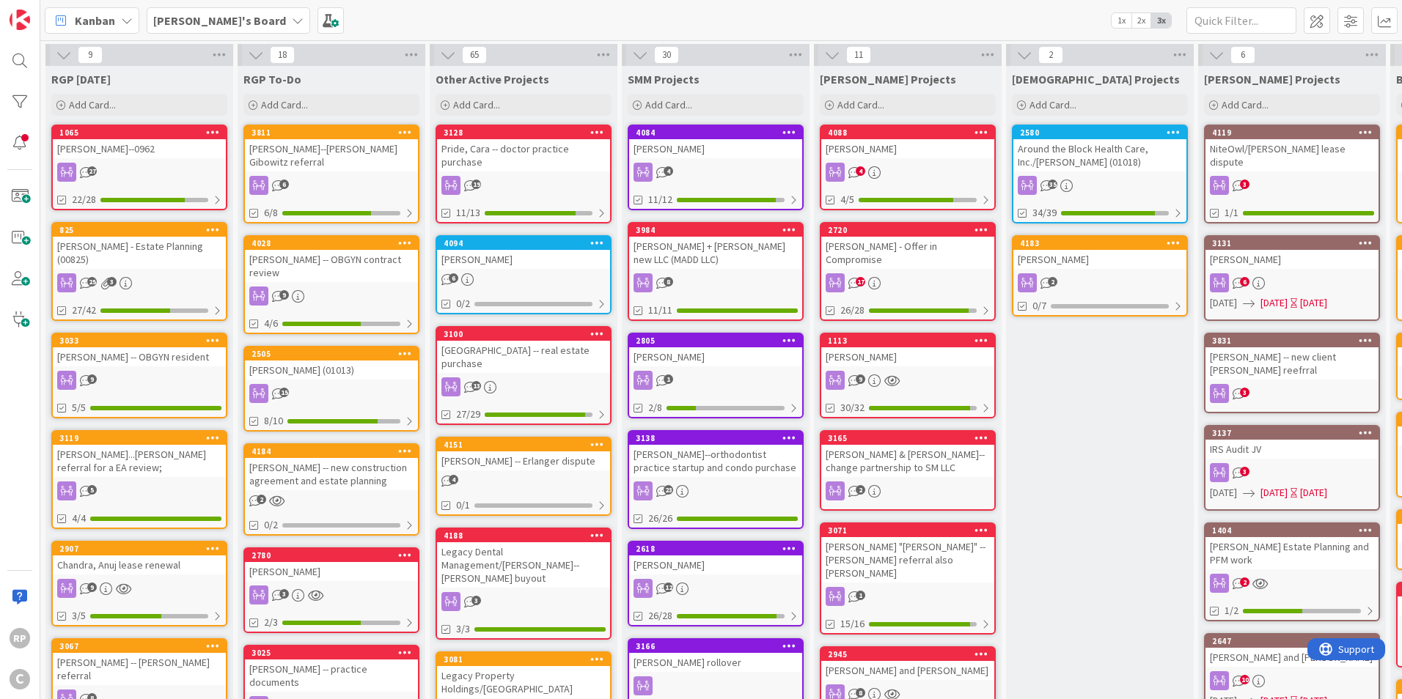
click at [1080, 254] on div "[PERSON_NAME]" at bounding box center [1099, 259] width 173 height 19
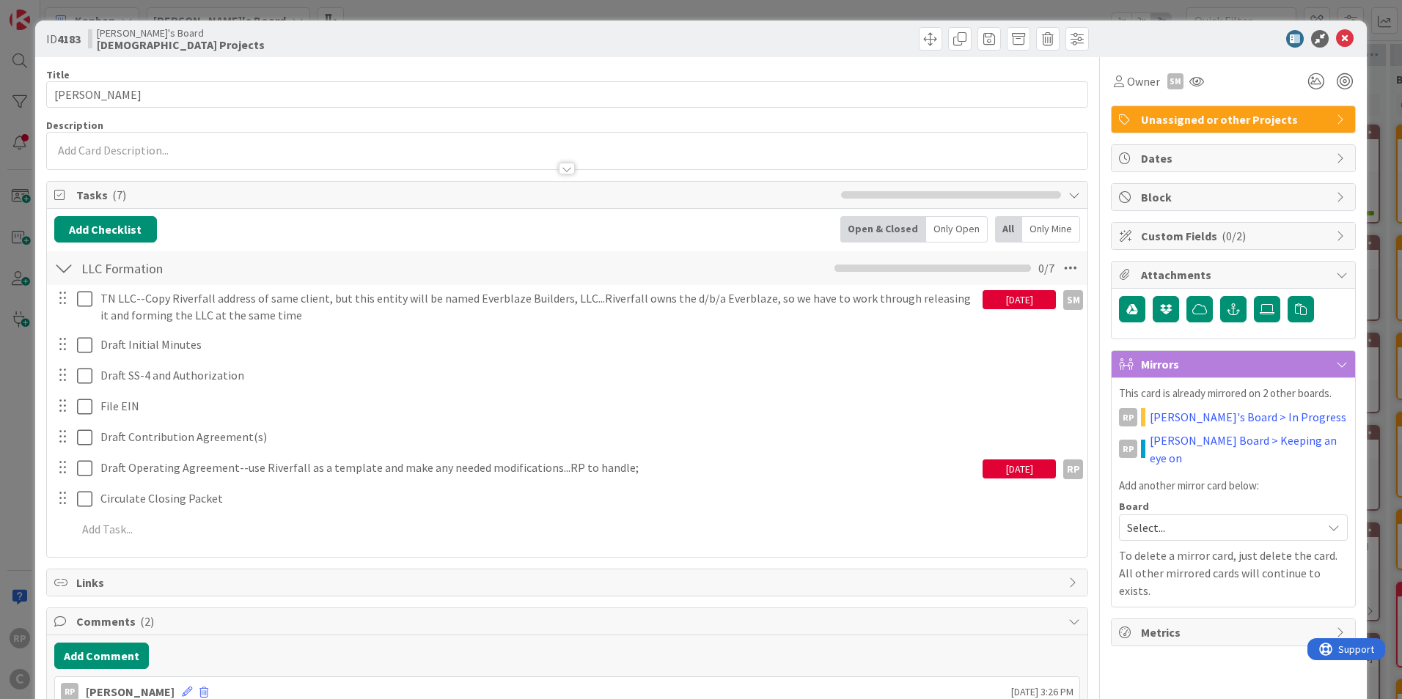
click at [1236, 128] on span "Unassigned or other Projects" at bounding box center [1235, 120] width 188 height 18
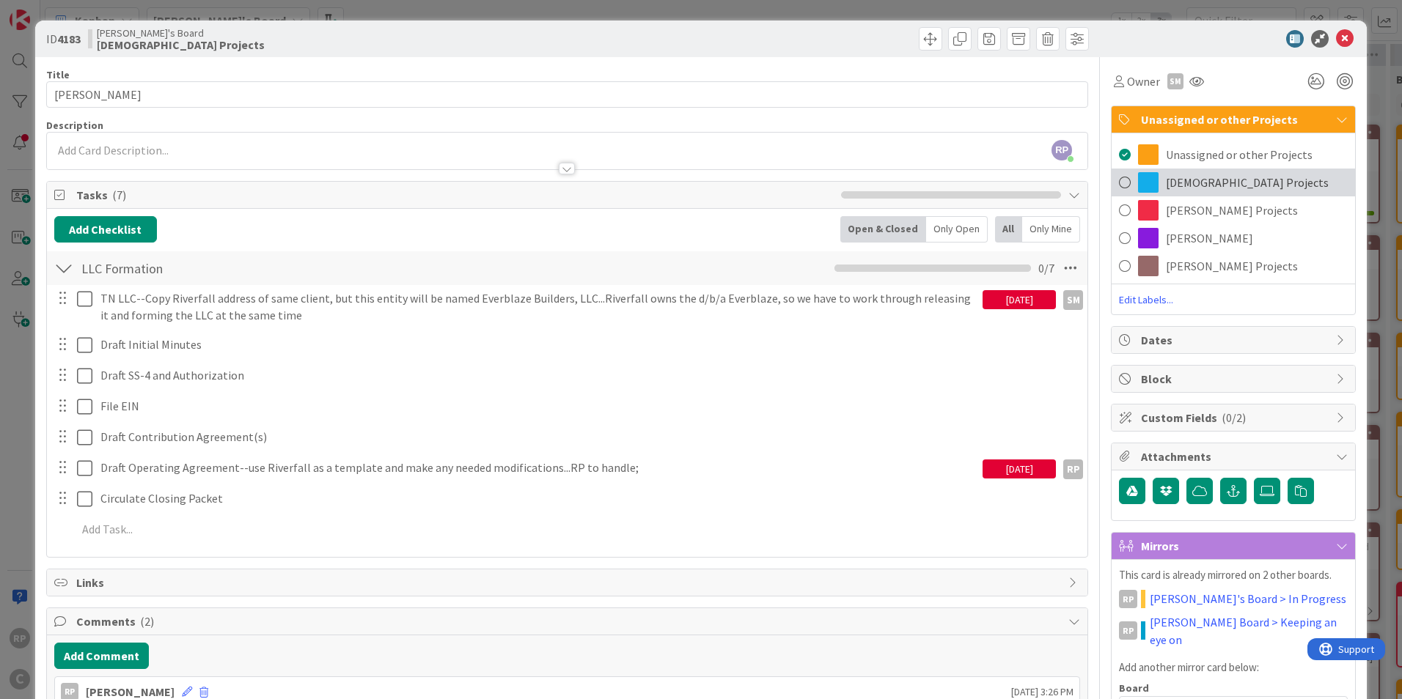
click at [1213, 184] on span "[DEMOGRAPHIC_DATA] Projects" at bounding box center [1247, 183] width 163 height 18
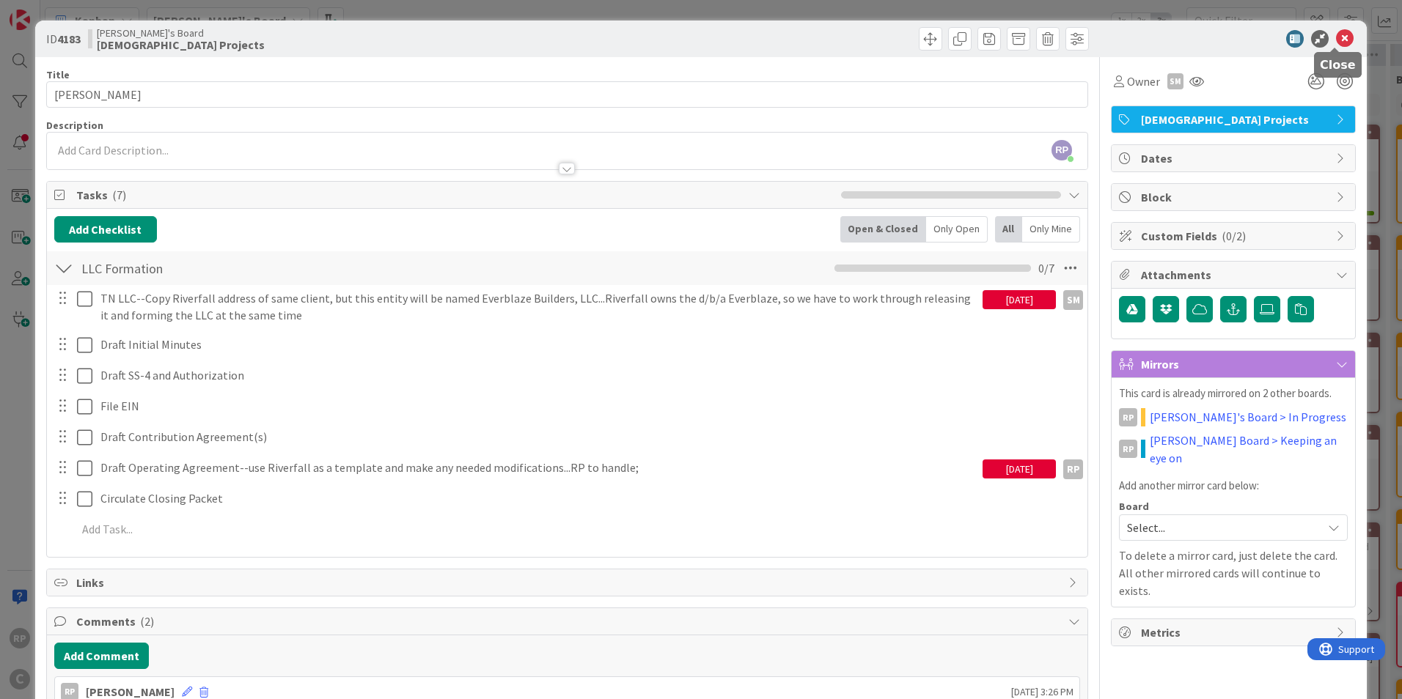
click at [1336, 36] on icon at bounding box center [1345, 39] width 18 height 18
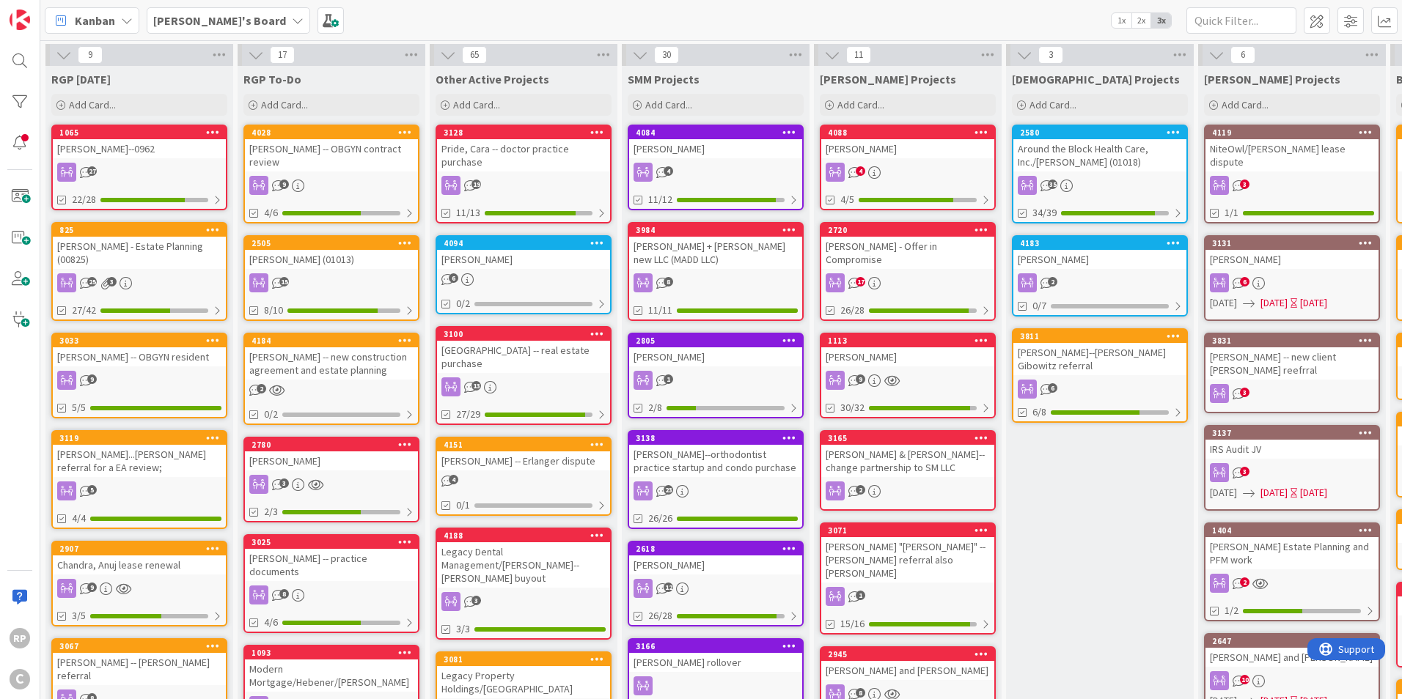
click at [1174, 337] on icon at bounding box center [1173, 336] width 14 height 10
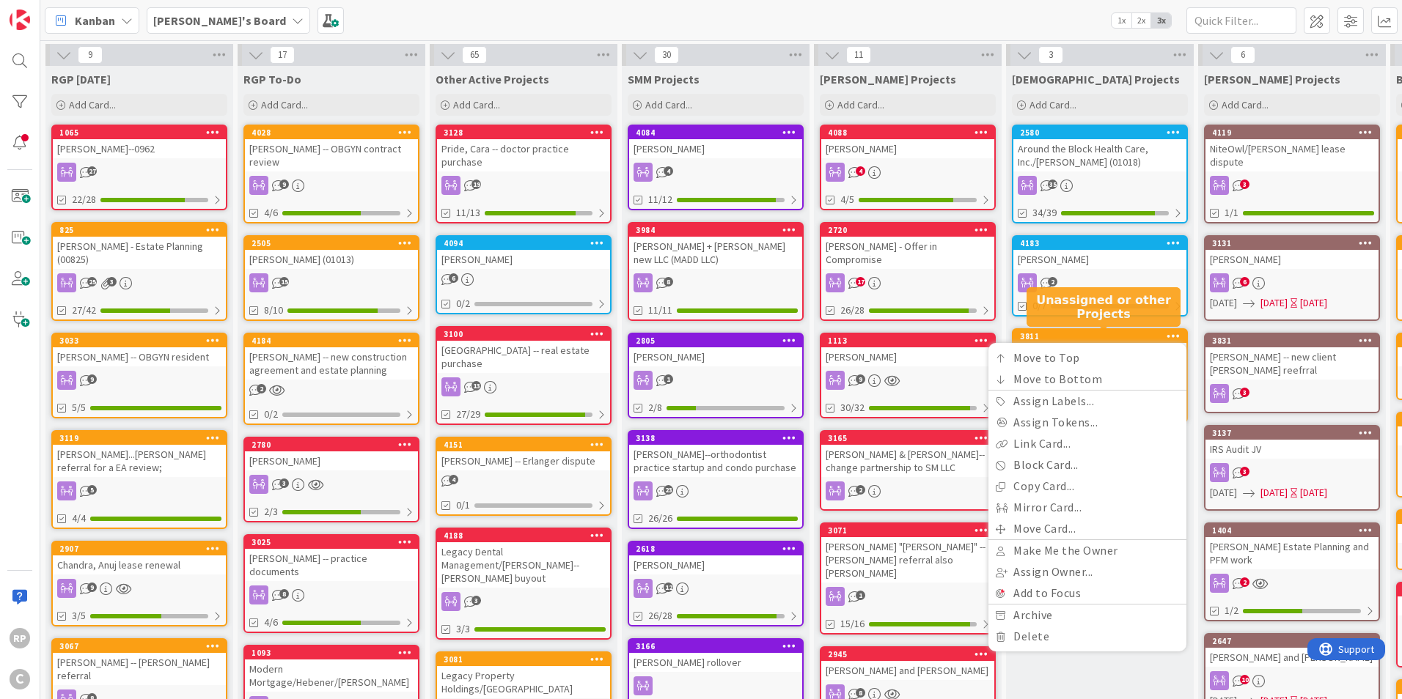
click at [1115, 336] on div "3811" at bounding box center [1103, 336] width 166 height 10
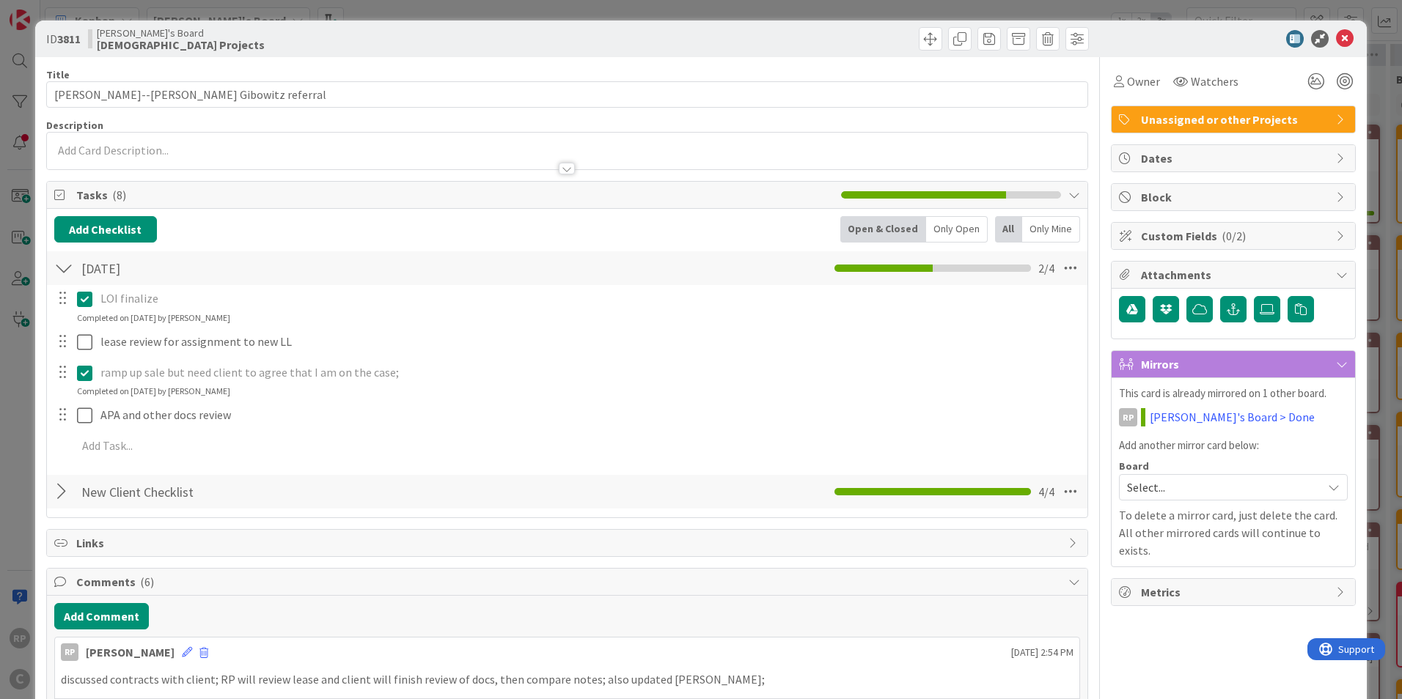
click at [1185, 120] on span "Unassigned or other Projects" at bounding box center [1235, 120] width 188 height 18
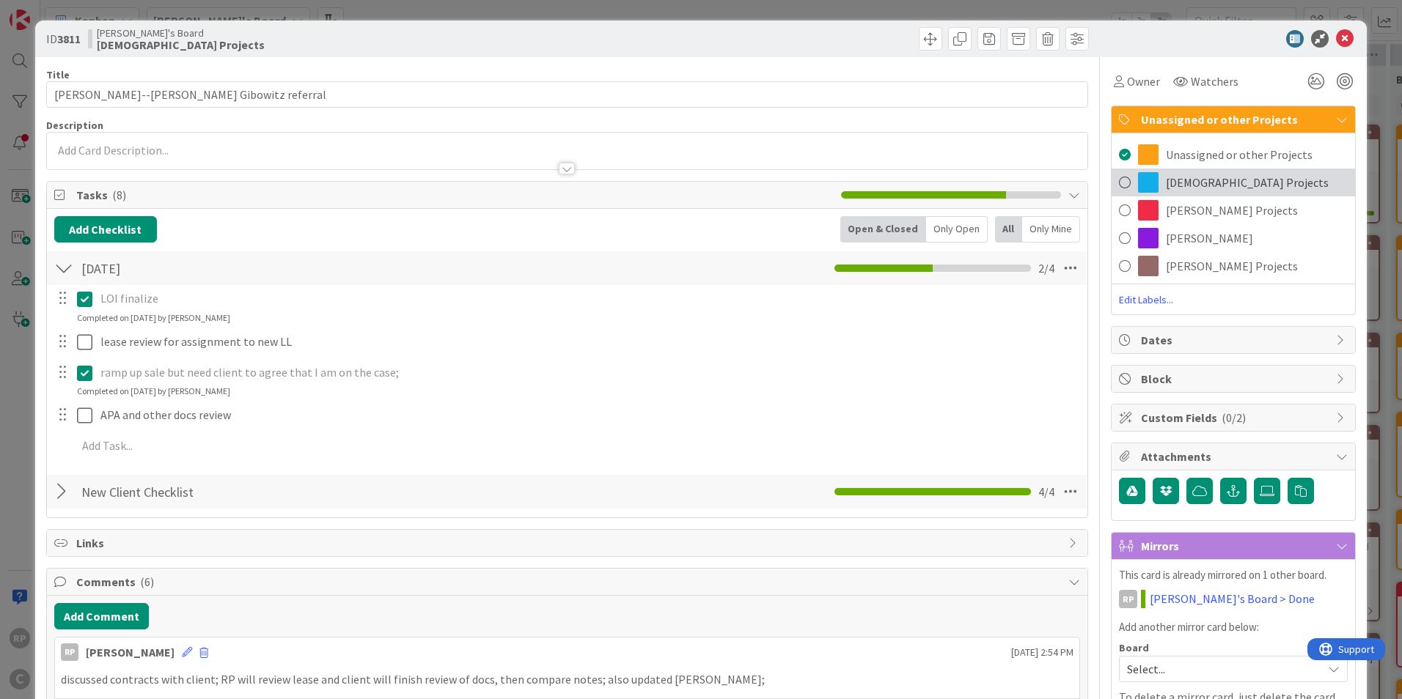
click at [1194, 183] on span "[DEMOGRAPHIC_DATA] Projects" at bounding box center [1247, 183] width 163 height 18
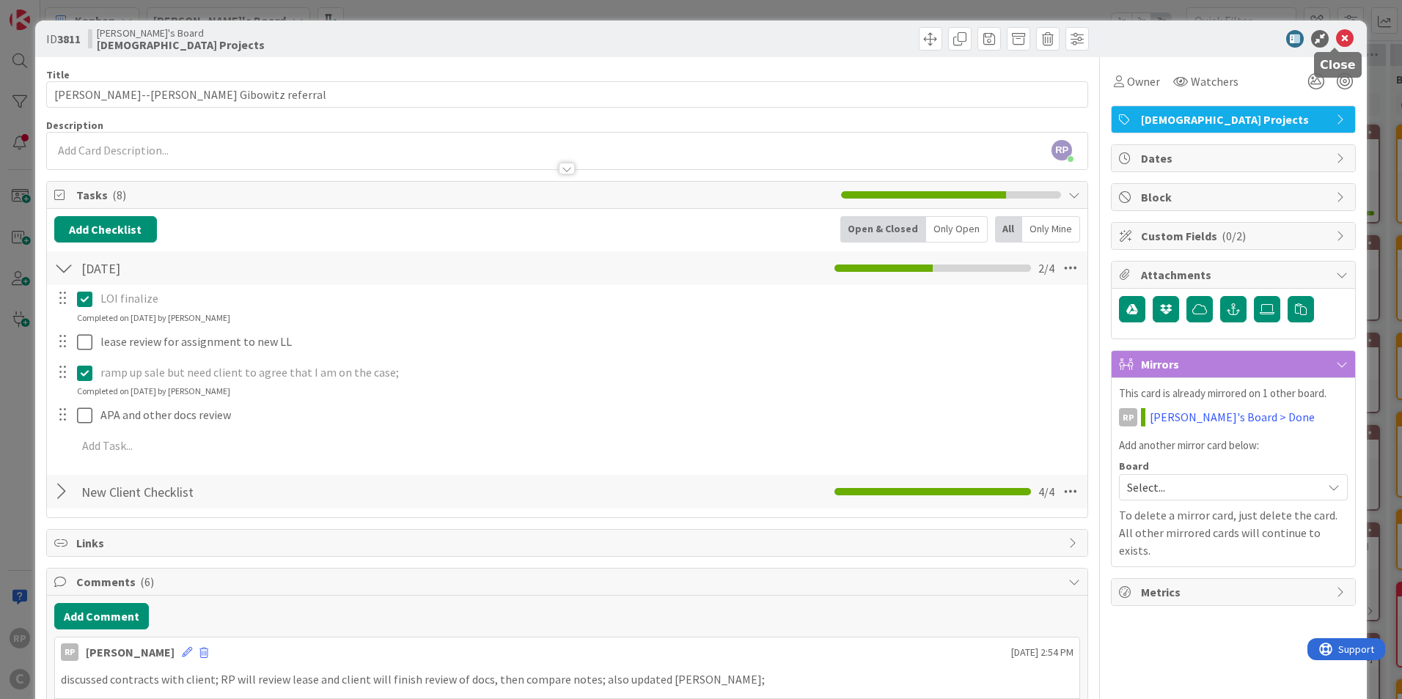
click at [1336, 37] on icon at bounding box center [1345, 39] width 18 height 18
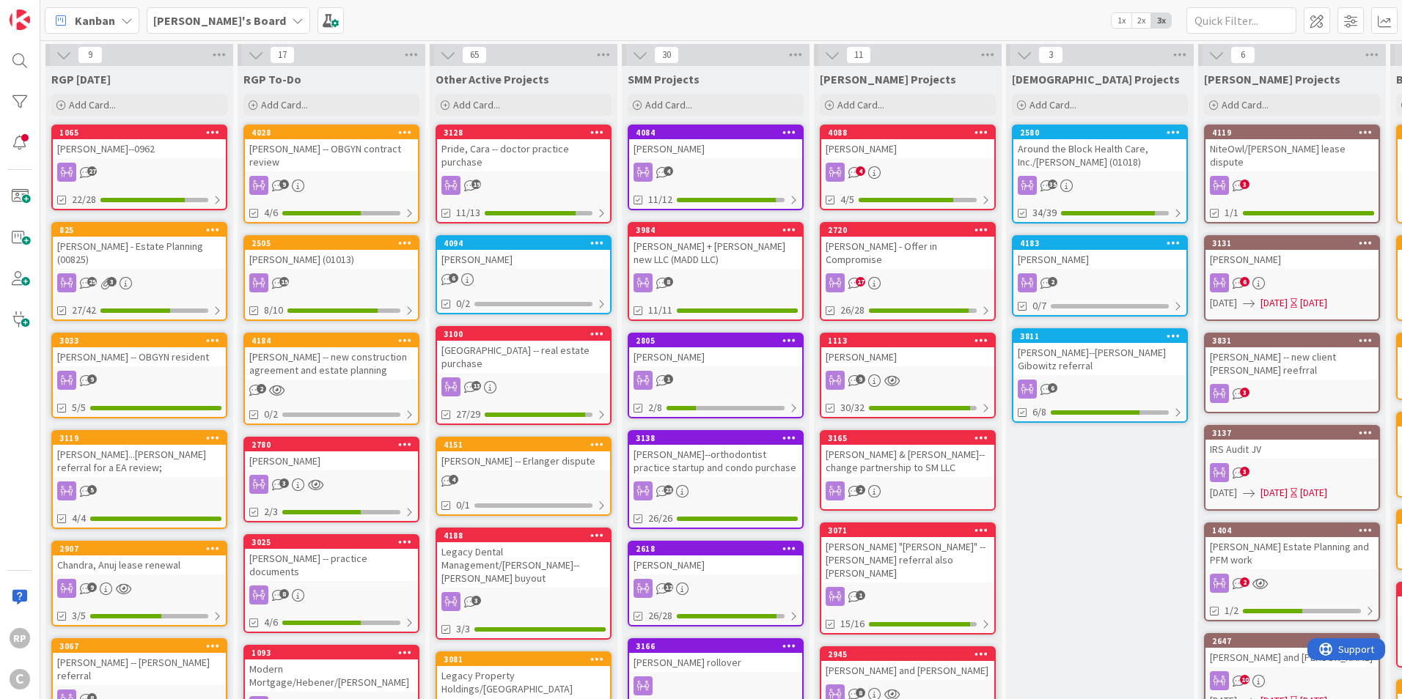
click at [1171, 334] on icon at bounding box center [1173, 336] width 14 height 10
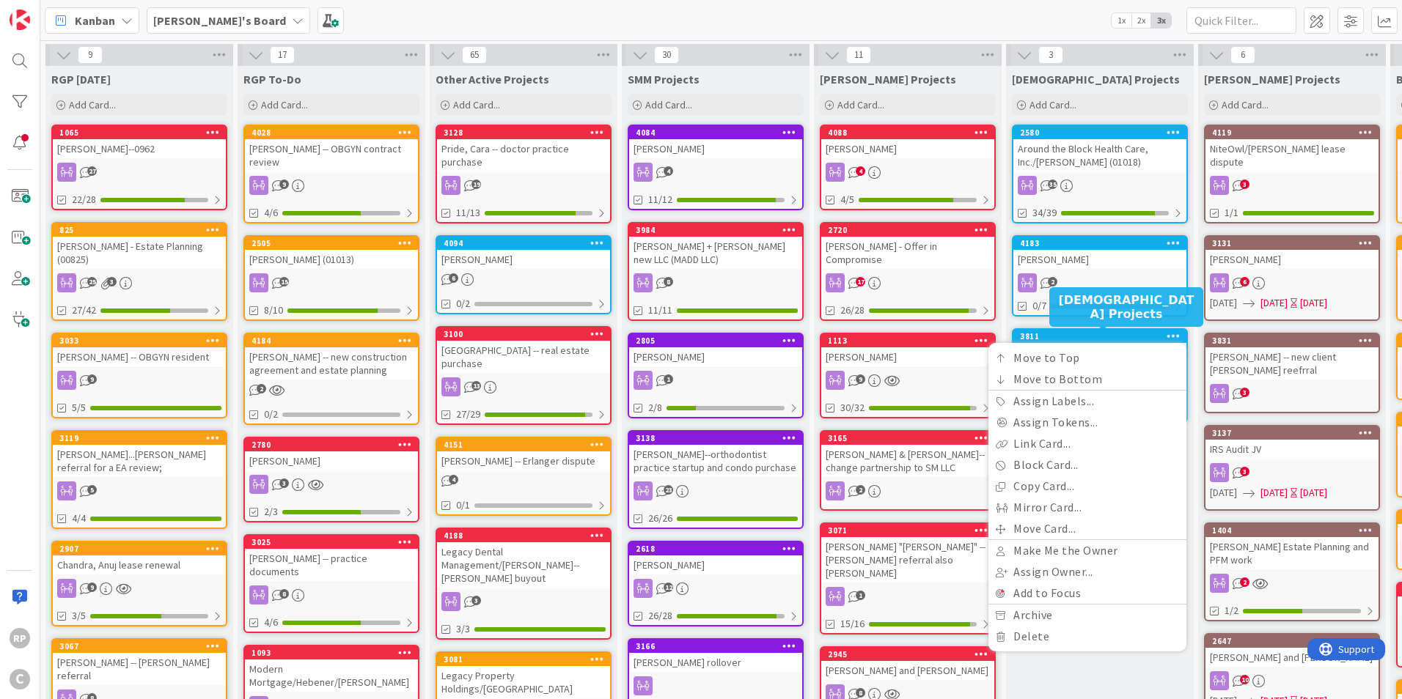
click at [1122, 331] on div "3811" at bounding box center [1103, 336] width 166 height 10
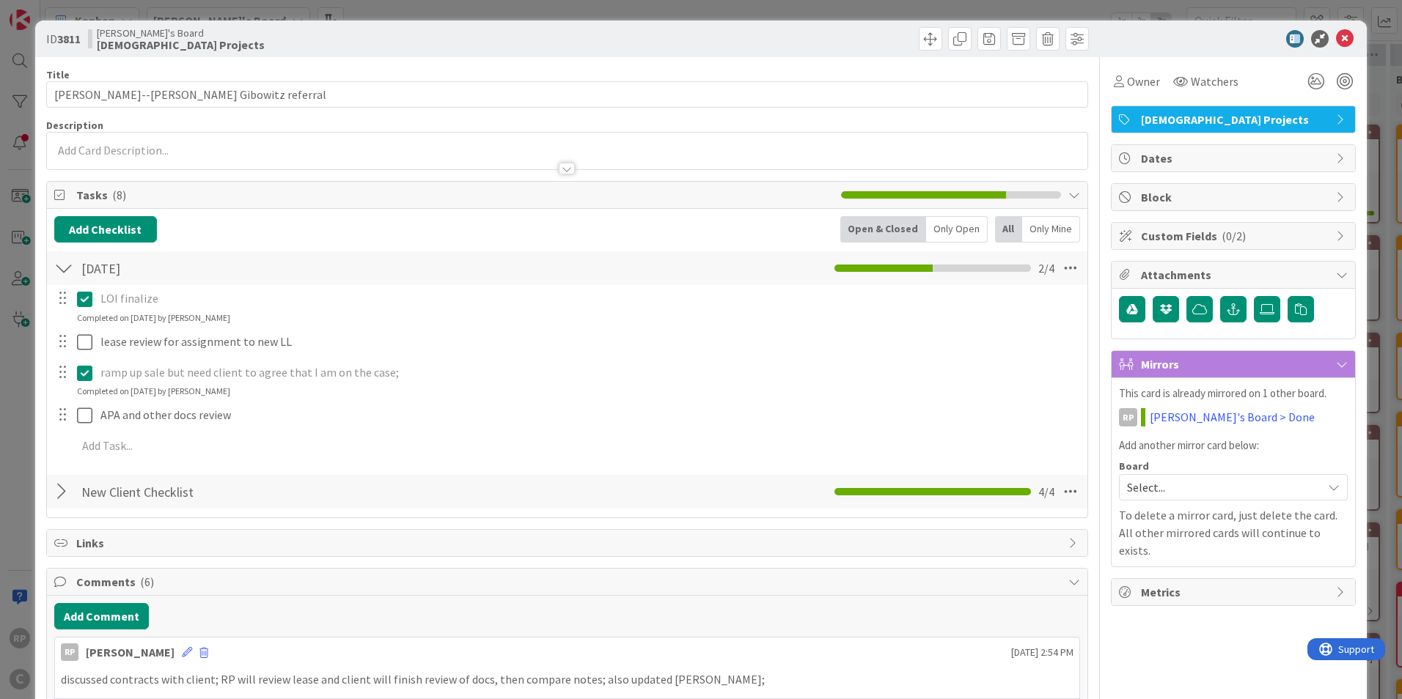
click at [1206, 113] on span "[DEMOGRAPHIC_DATA] Projects" at bounding box center [1235, 120] width 188 height 18
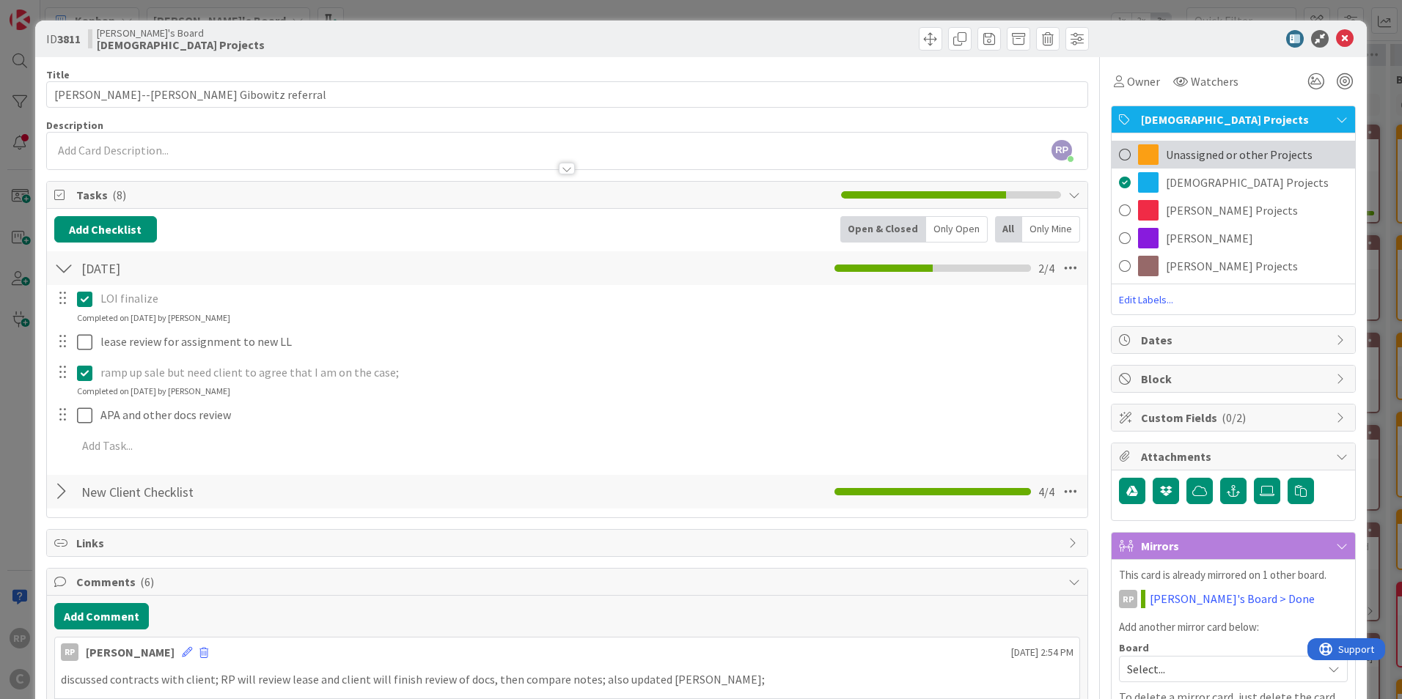
click at [1191, 158] on span "Unassigned or other Projects" at bounding box center [1239, 155] width 147 height 18
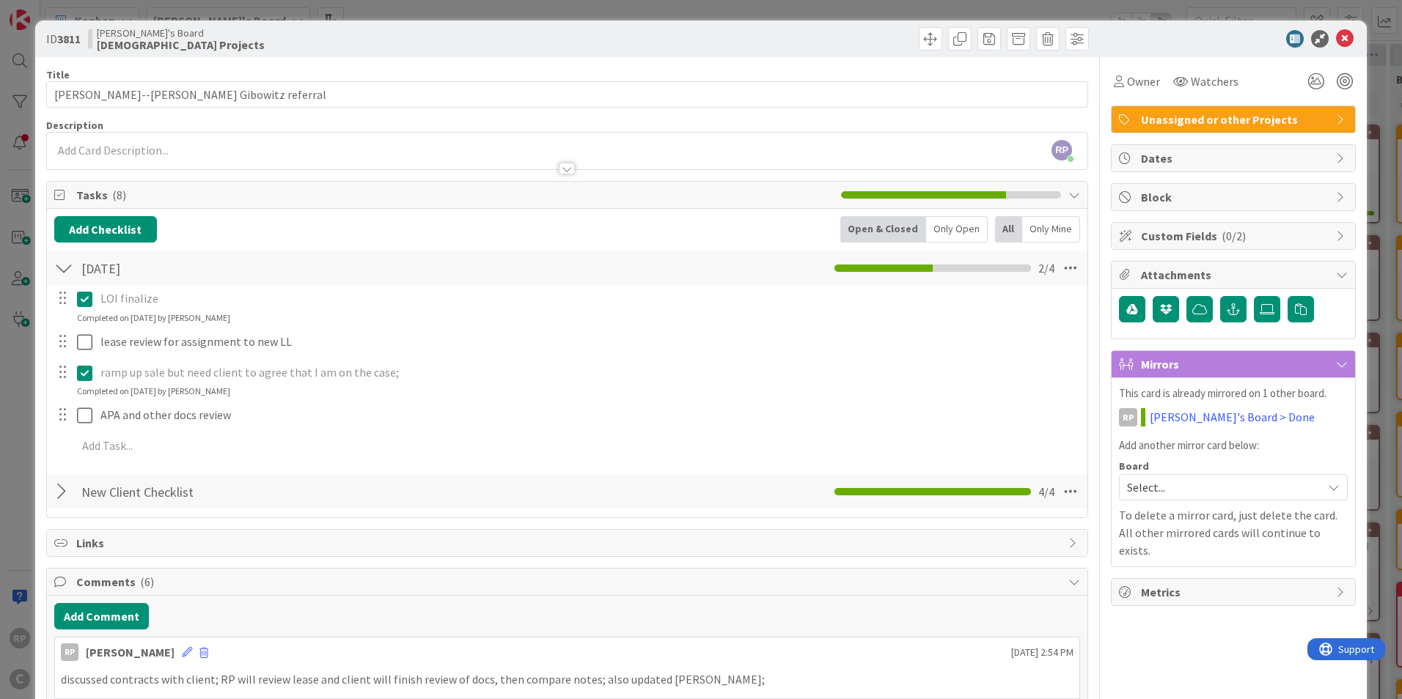
click at [1264, 114] on span "Unassigned or other Projects" at bounding box center [1235, 120] width 188 height 18
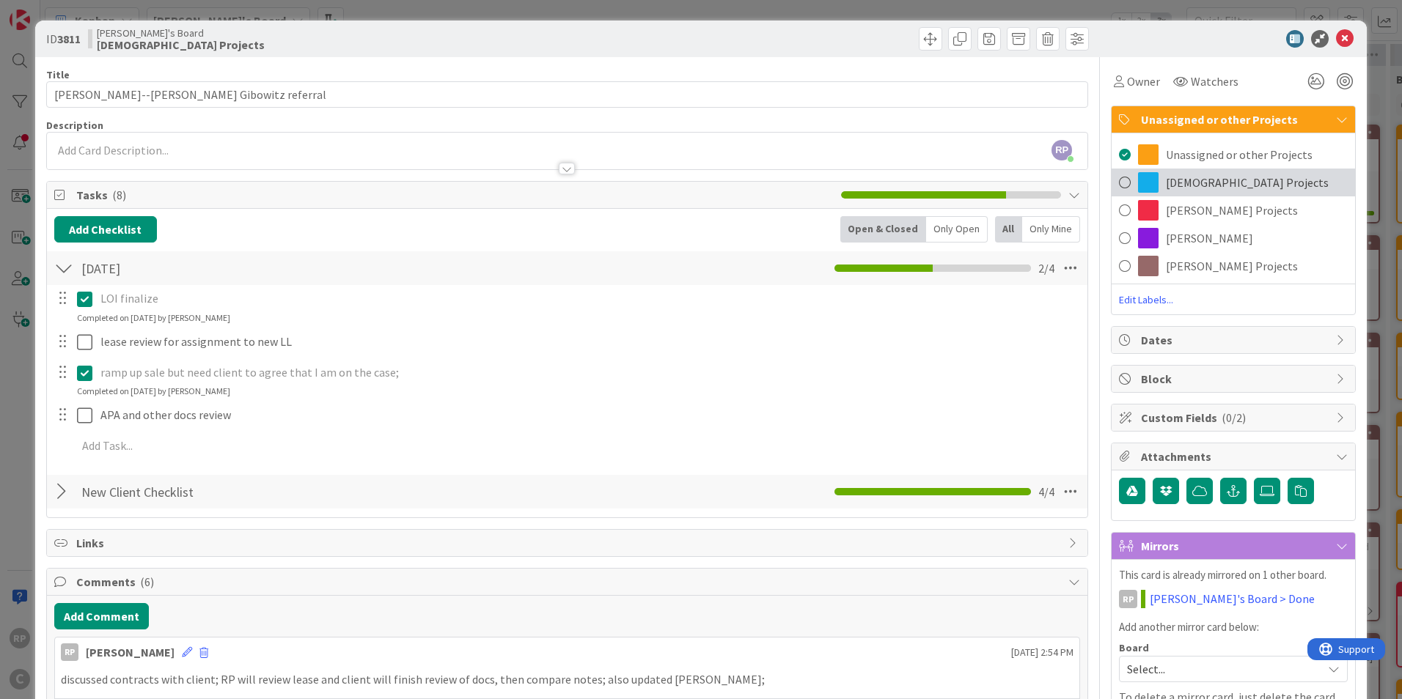
click at [1233, 186] on span "[DEMOGRAPHIC_DATA] Projects" at bounding box center [1247, 183] width 163 height 18
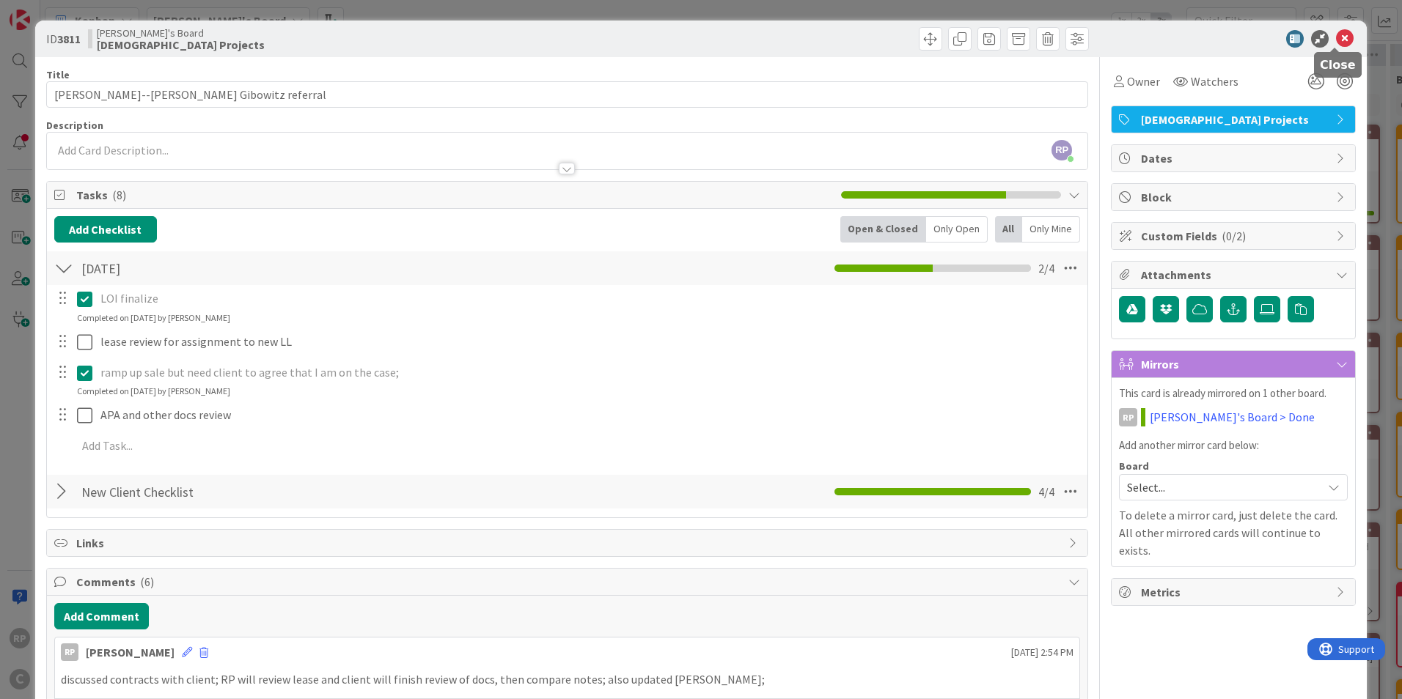
click at [1336, 40] on icon at bounding box center [1345, 39] width 18 height 18
